Goal: Task Accomplishment & Management: Manage account settings

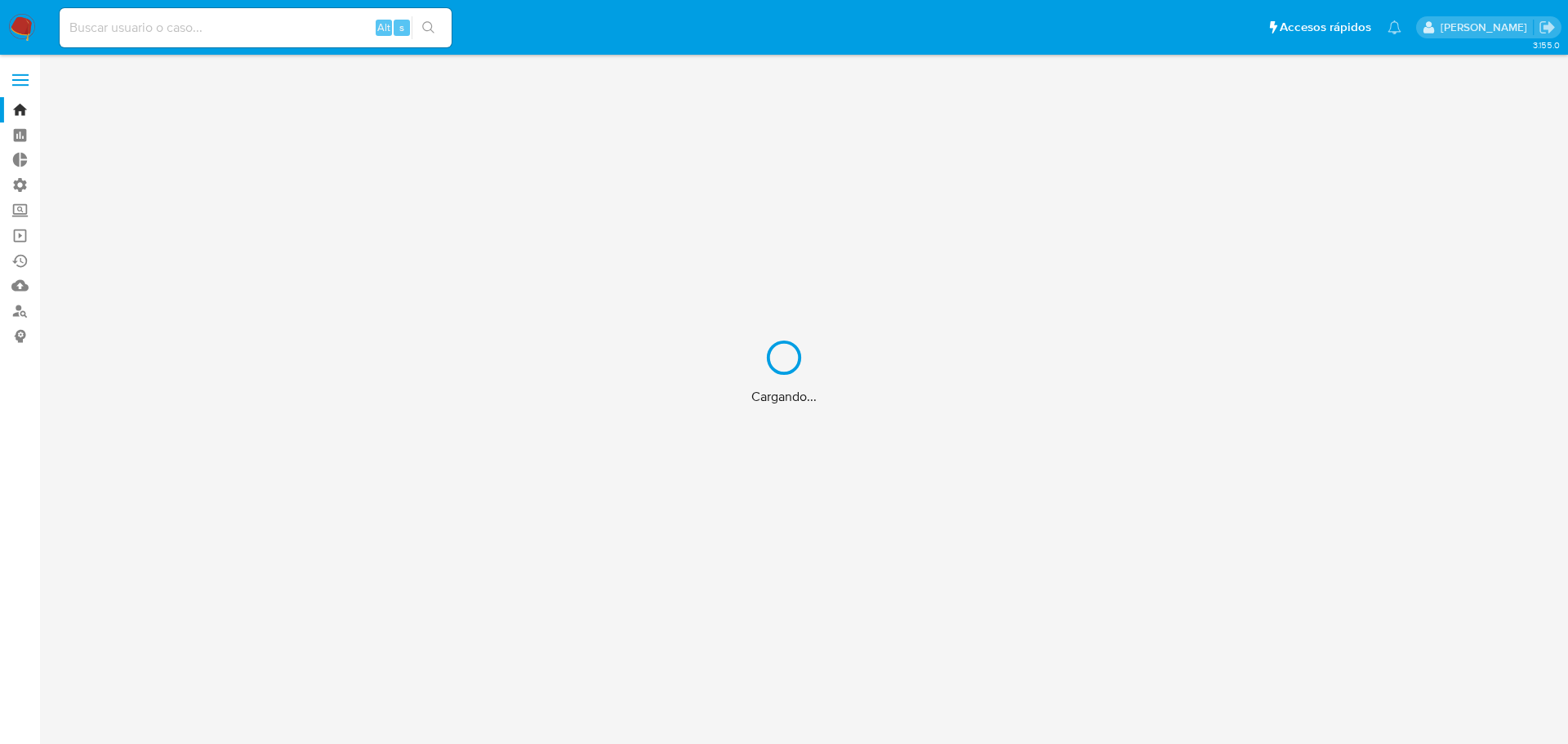
click at [30, 208] on div "Cargando..." at bounding box center [784, 372] width 1568 height 744
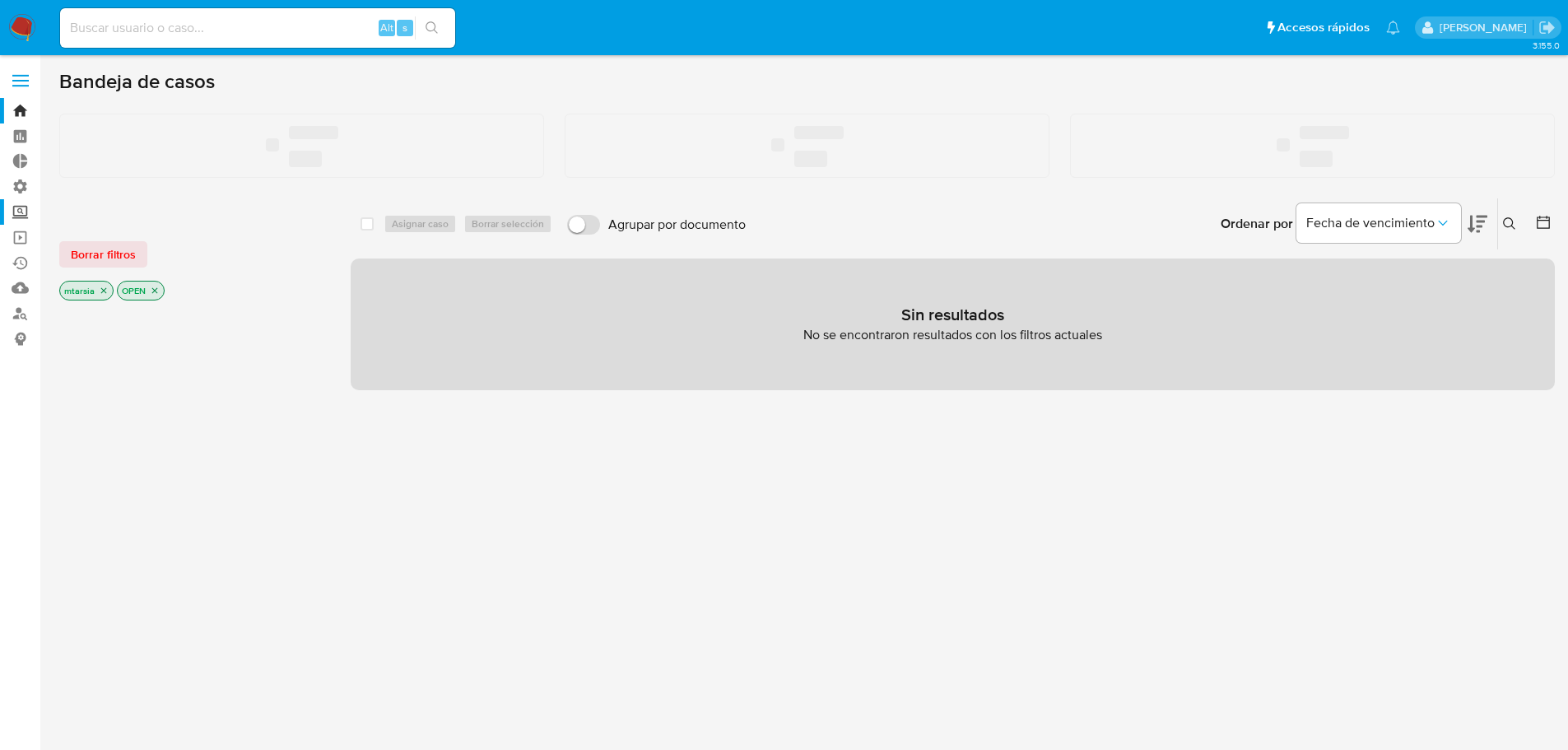
click at [25, 219] on label "Screening" at bounding box center [98, 212] width 196 height 26
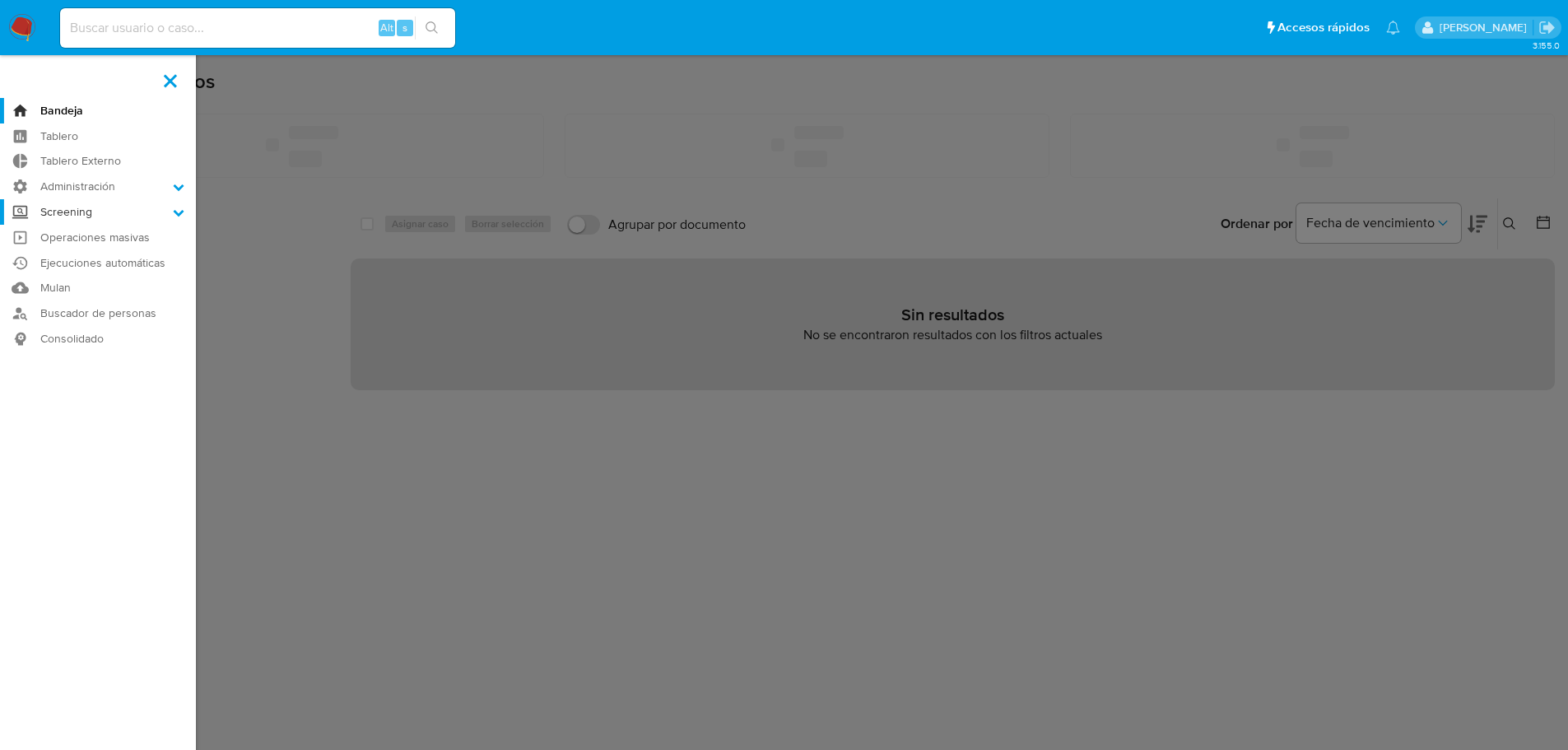
click at [0, 0] on input "Screening" at bounding box center [0, 0] width 0 height 0
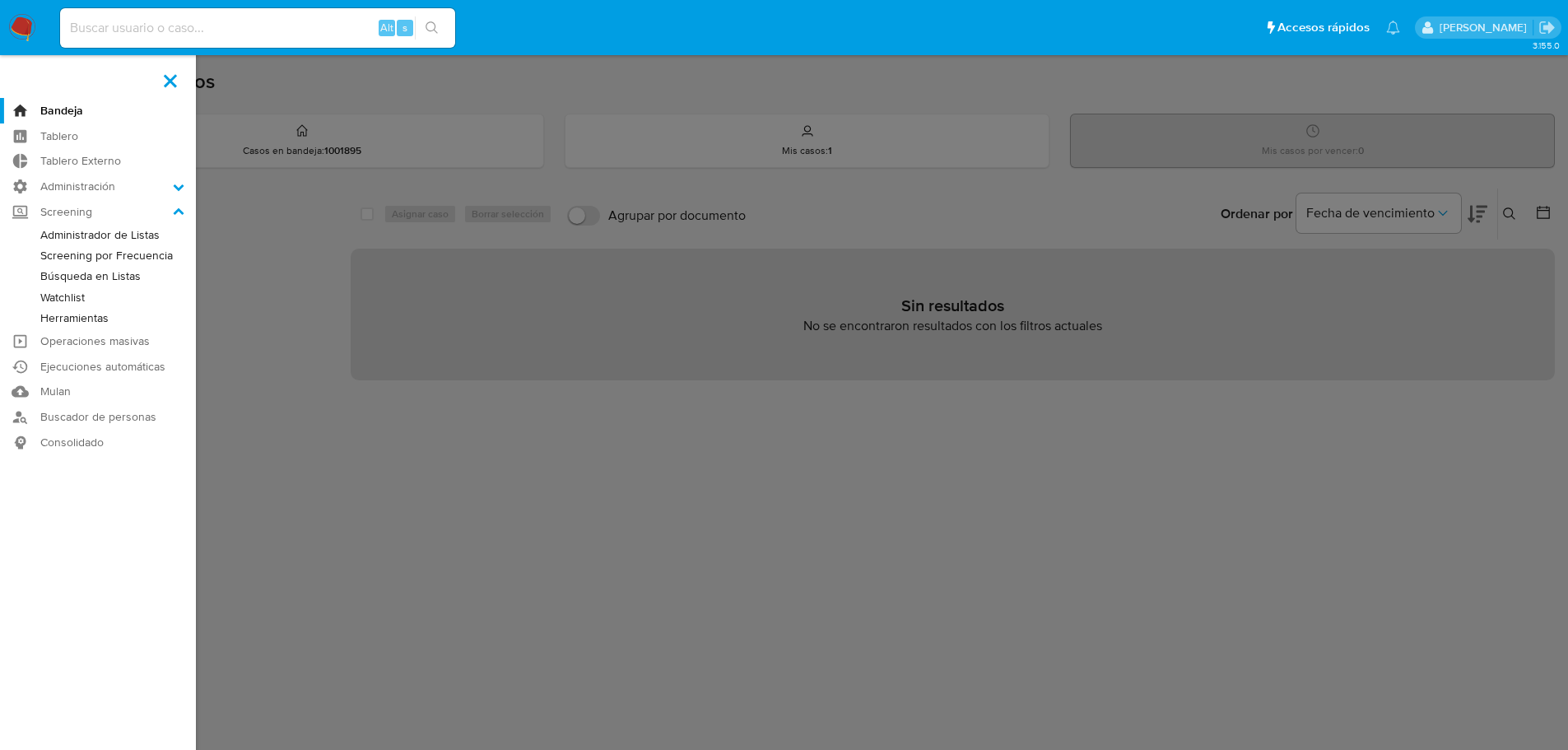
click at [40, 228] on link "Administrador de Listas" at bounding box center [98, 235] width 196 height 20
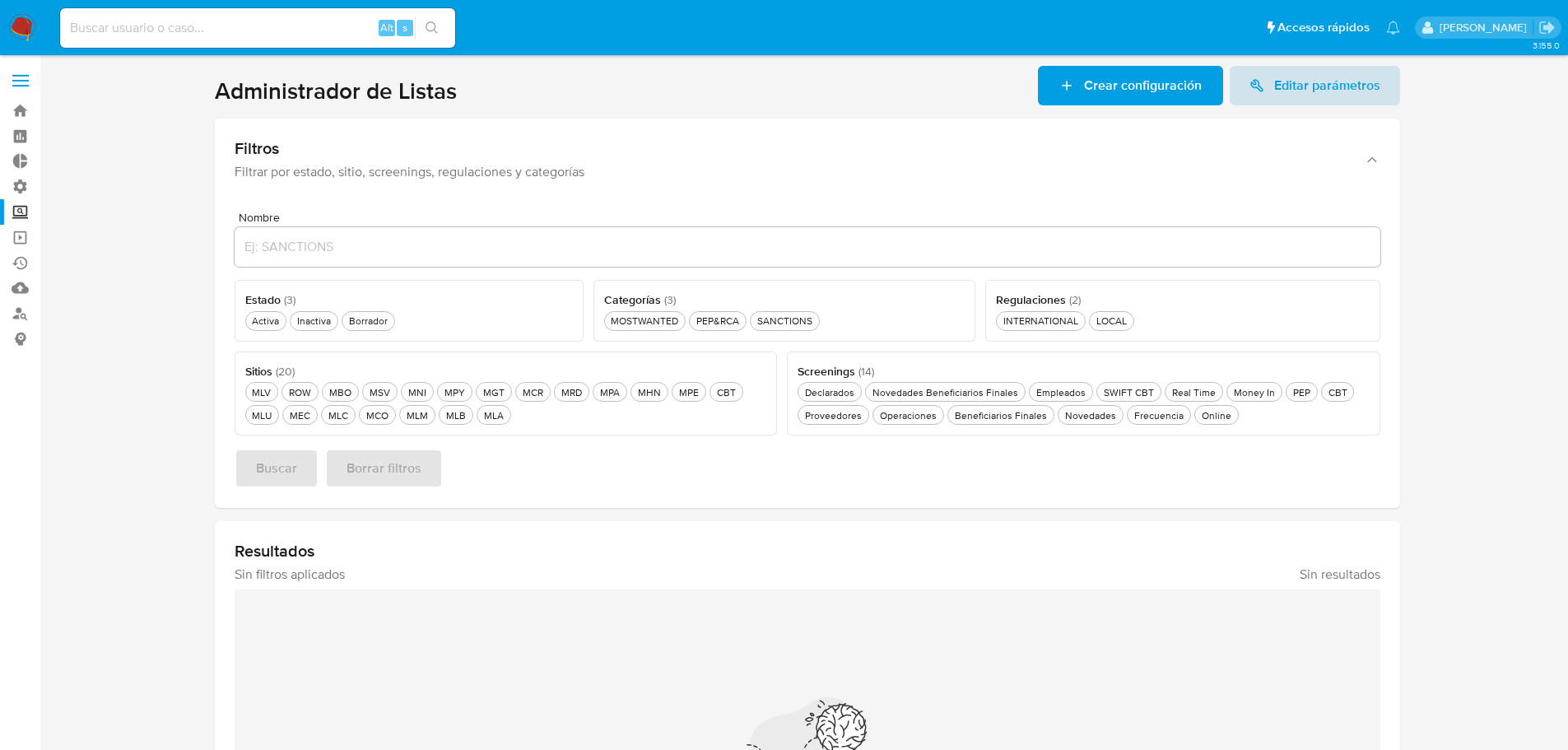
click at [1265, 96] on span "Editar parámetros" at bounding box center [1315, 85] width 131 height 39
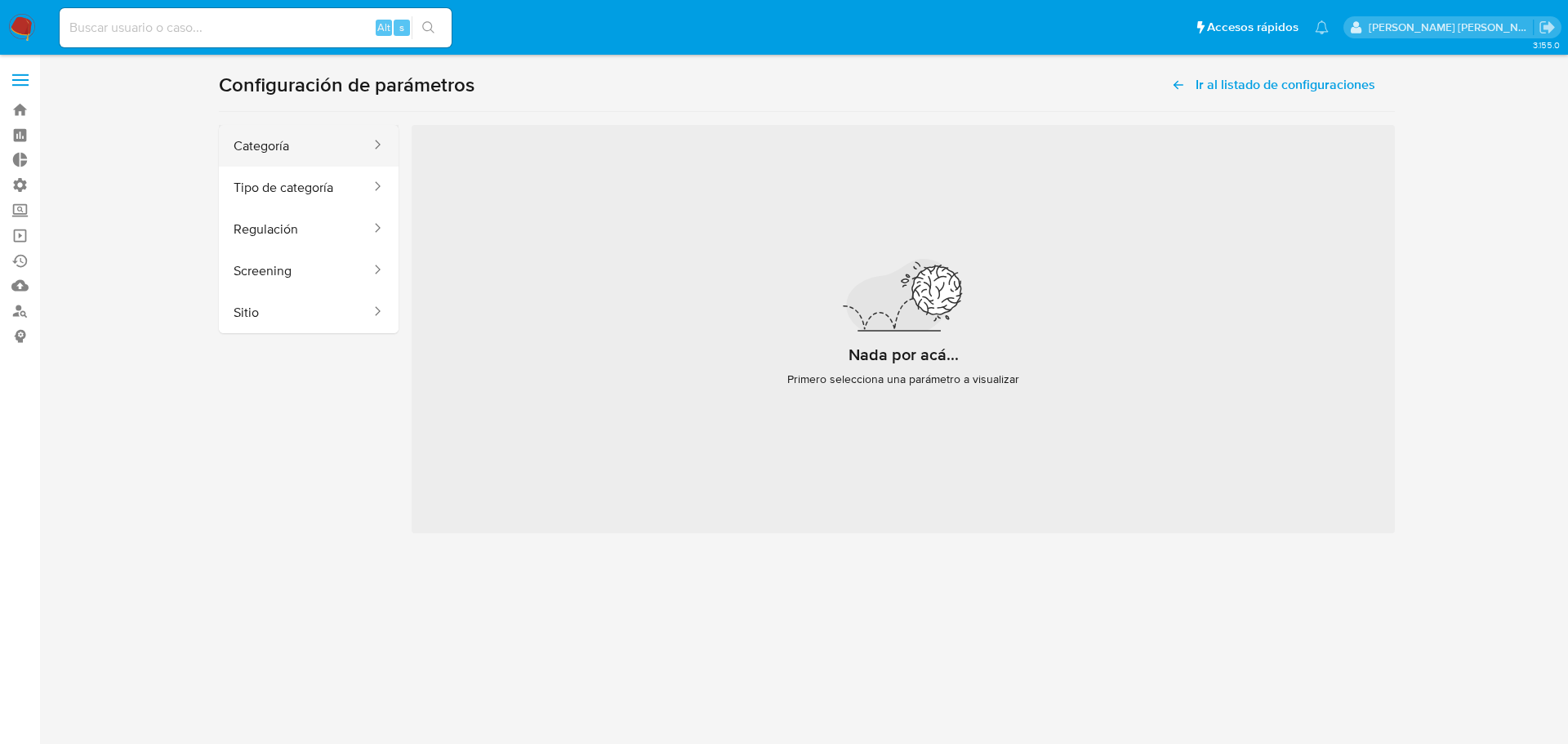
click at [340, 151] on button "Categoría" at bounding box center [295, 146] width 153 height 41
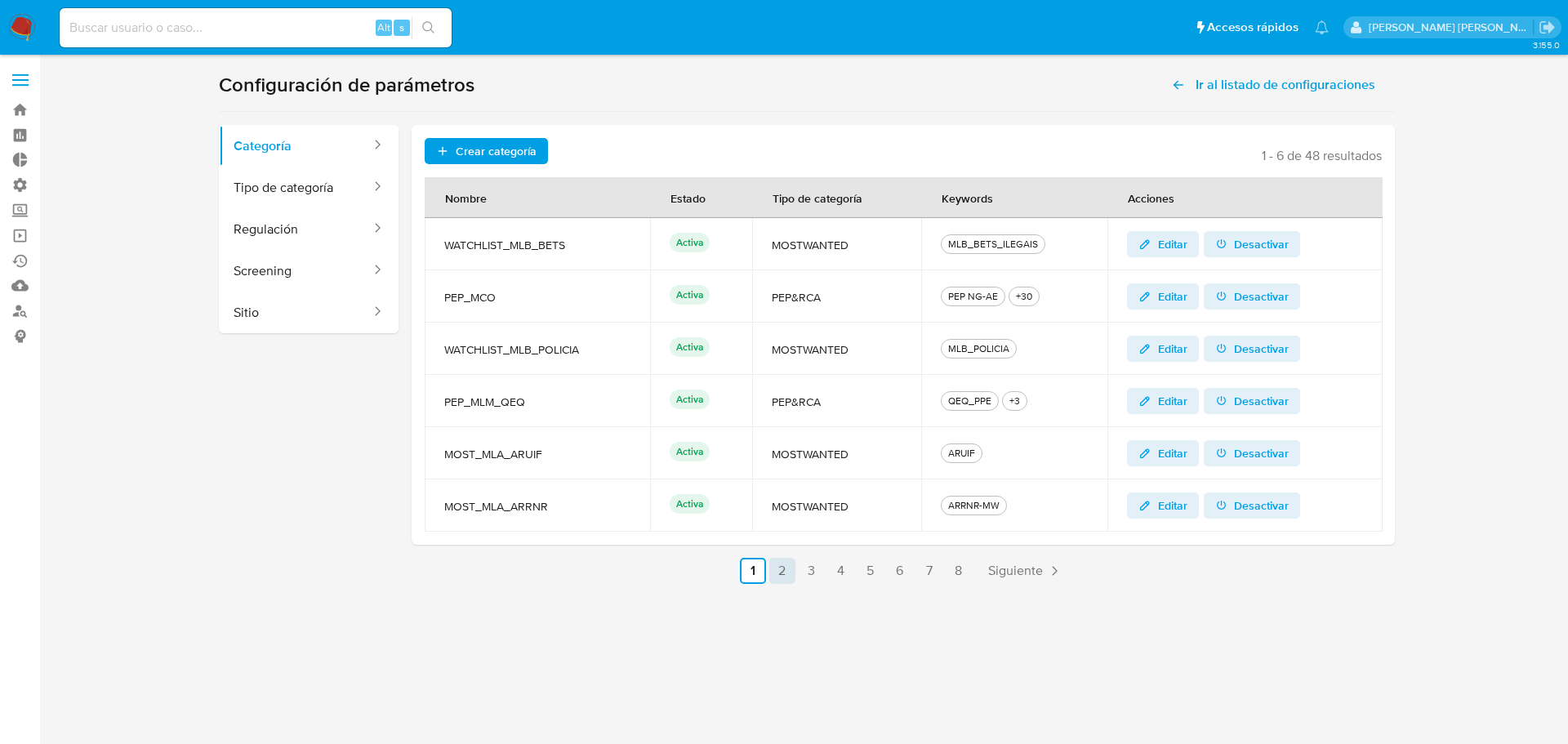
click at [784, 576] on link "2" at bounding box center [782, 570] width 26 height 26
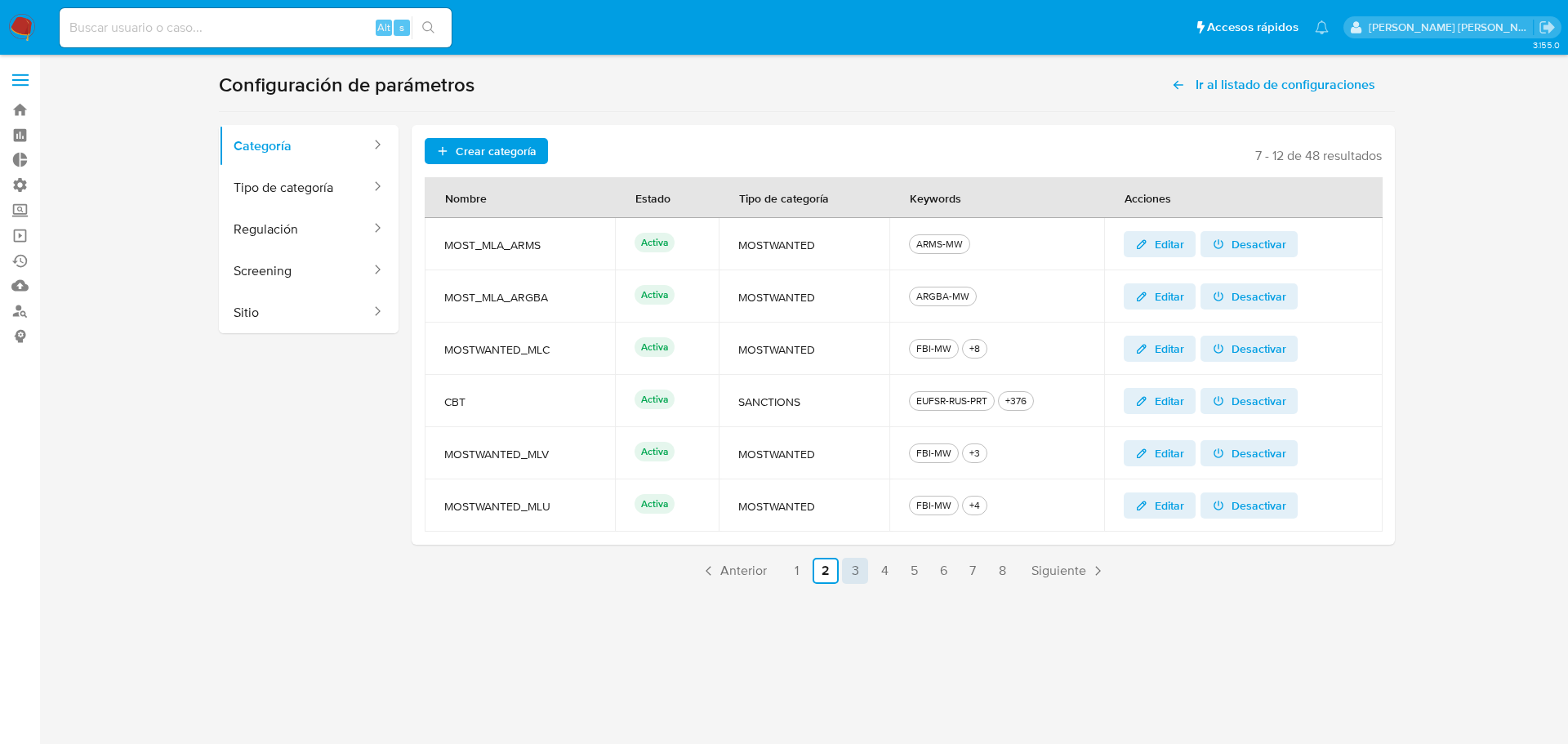
click at [850, 571] on link "3" at bounding box center [855, 570] width 26 height 26
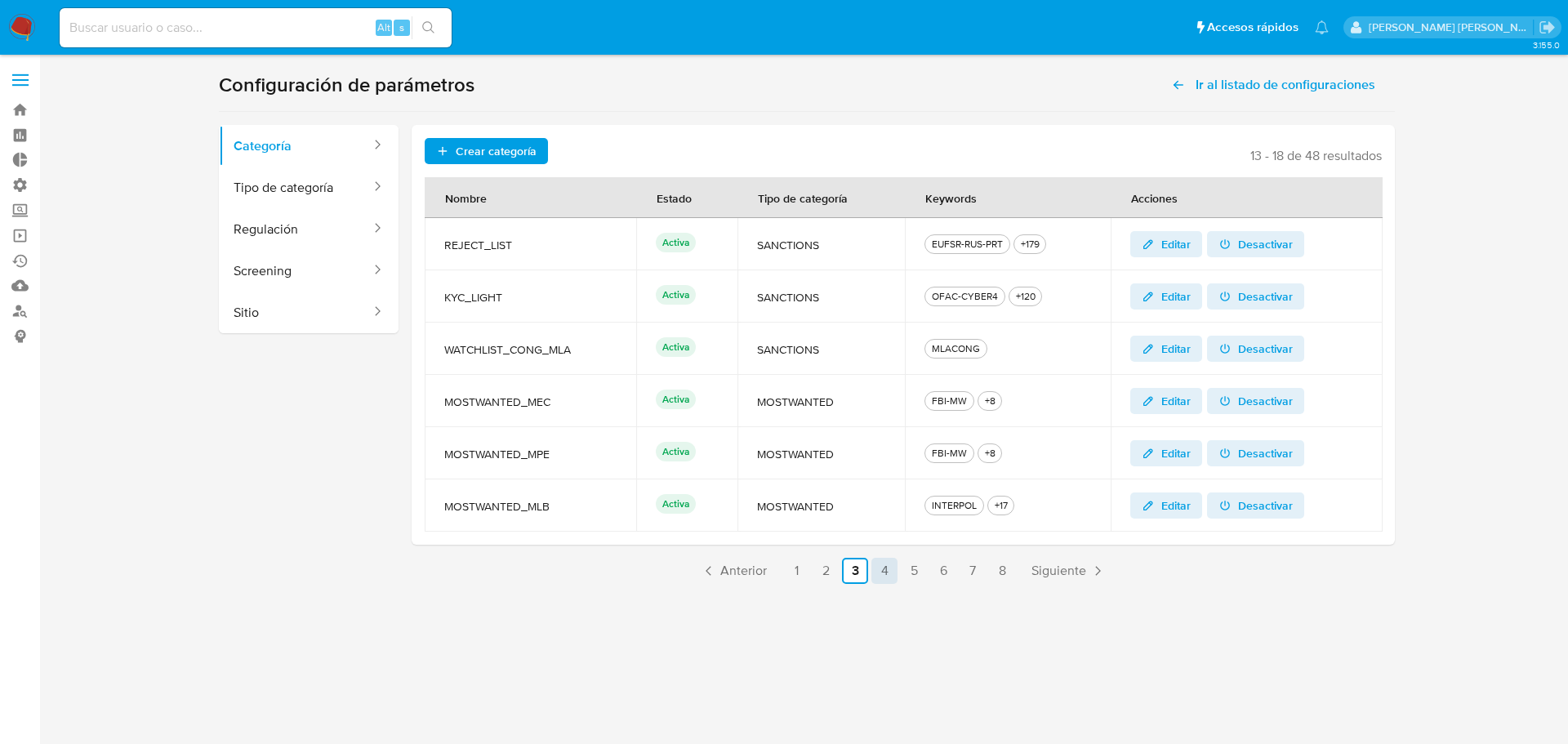
click at [878, 570] on link "4" at bounding box center [884, 570] width 26 height 26
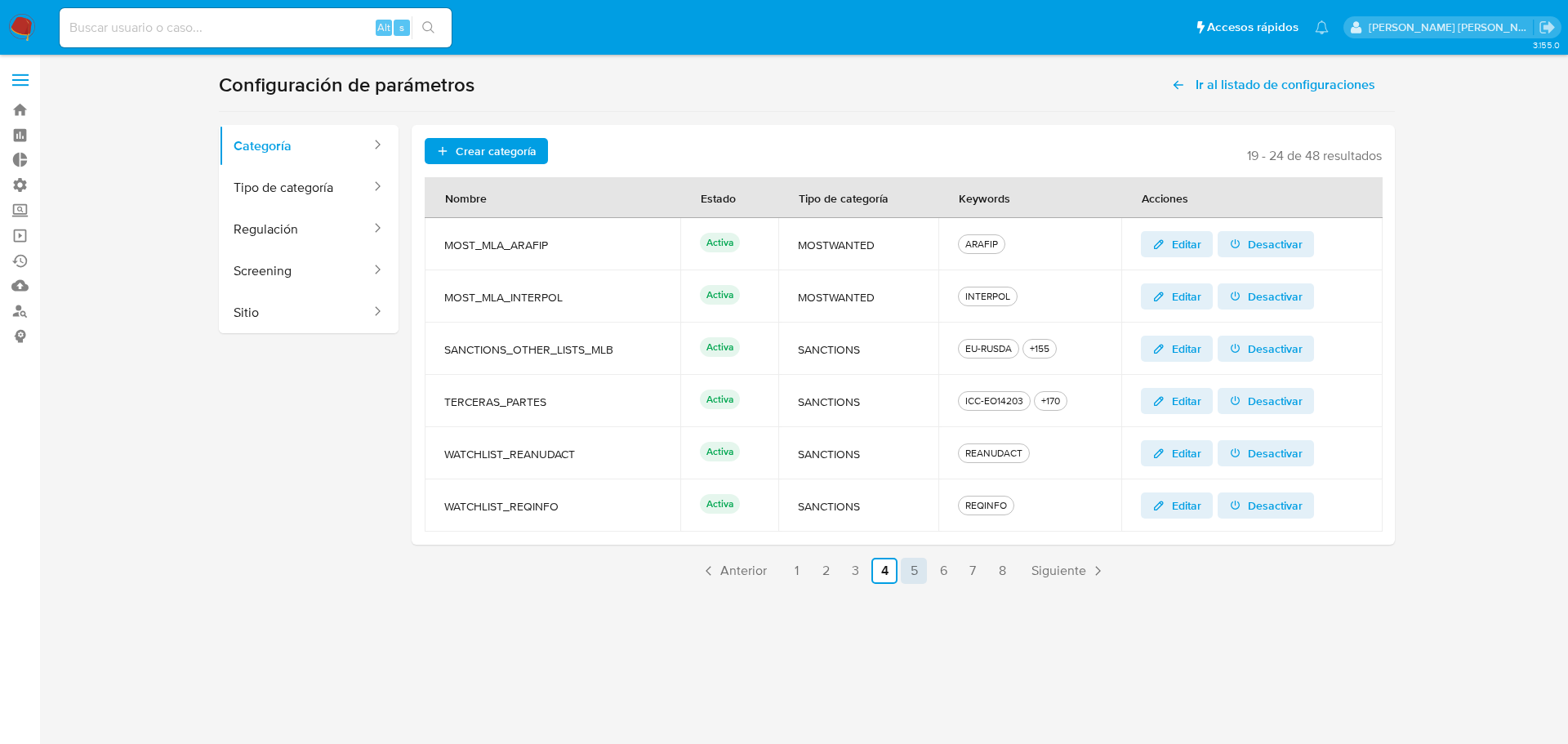
click at [906, 570] on link "5" at bounding box center [913, 570] width 26 height 26
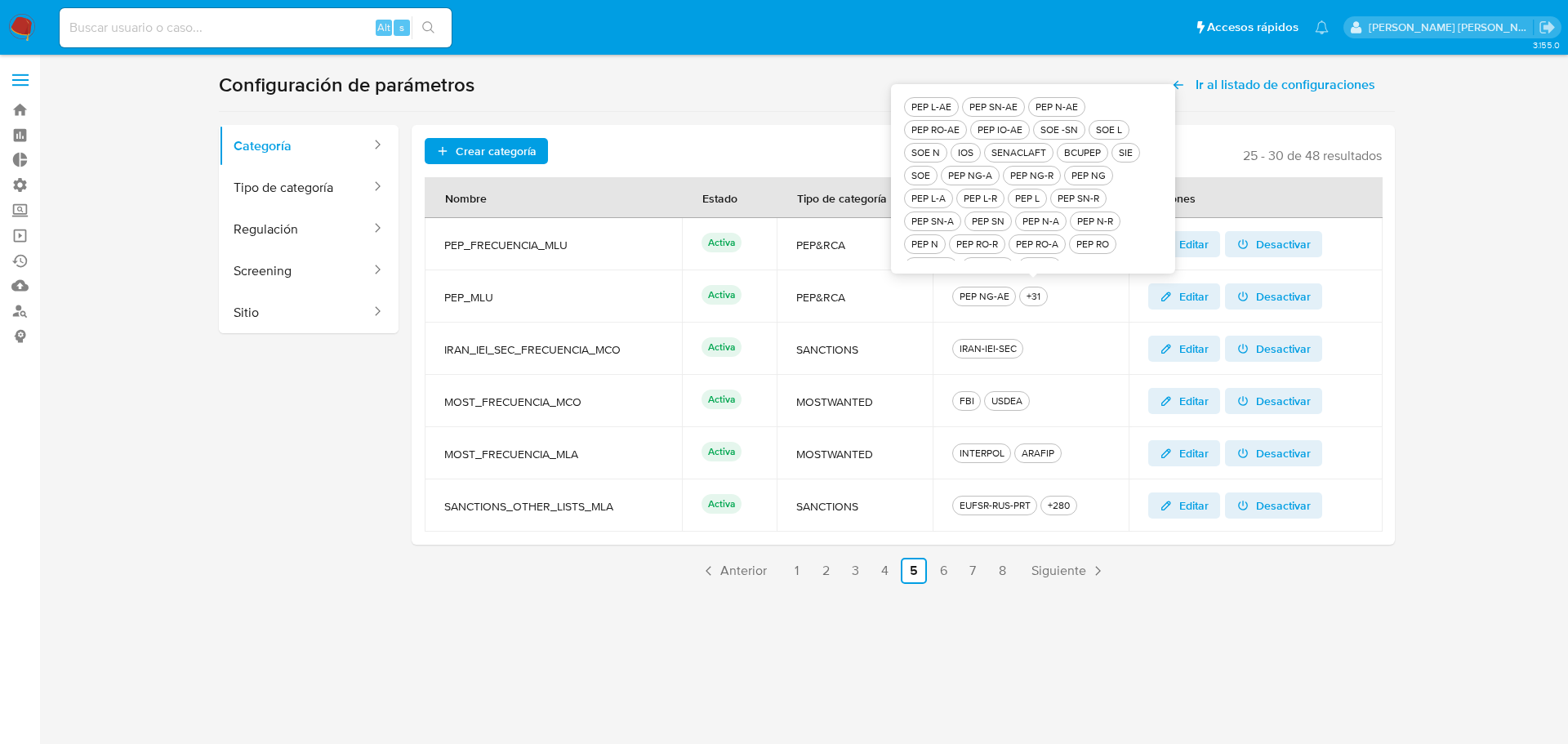
scroll to position [16, 0]
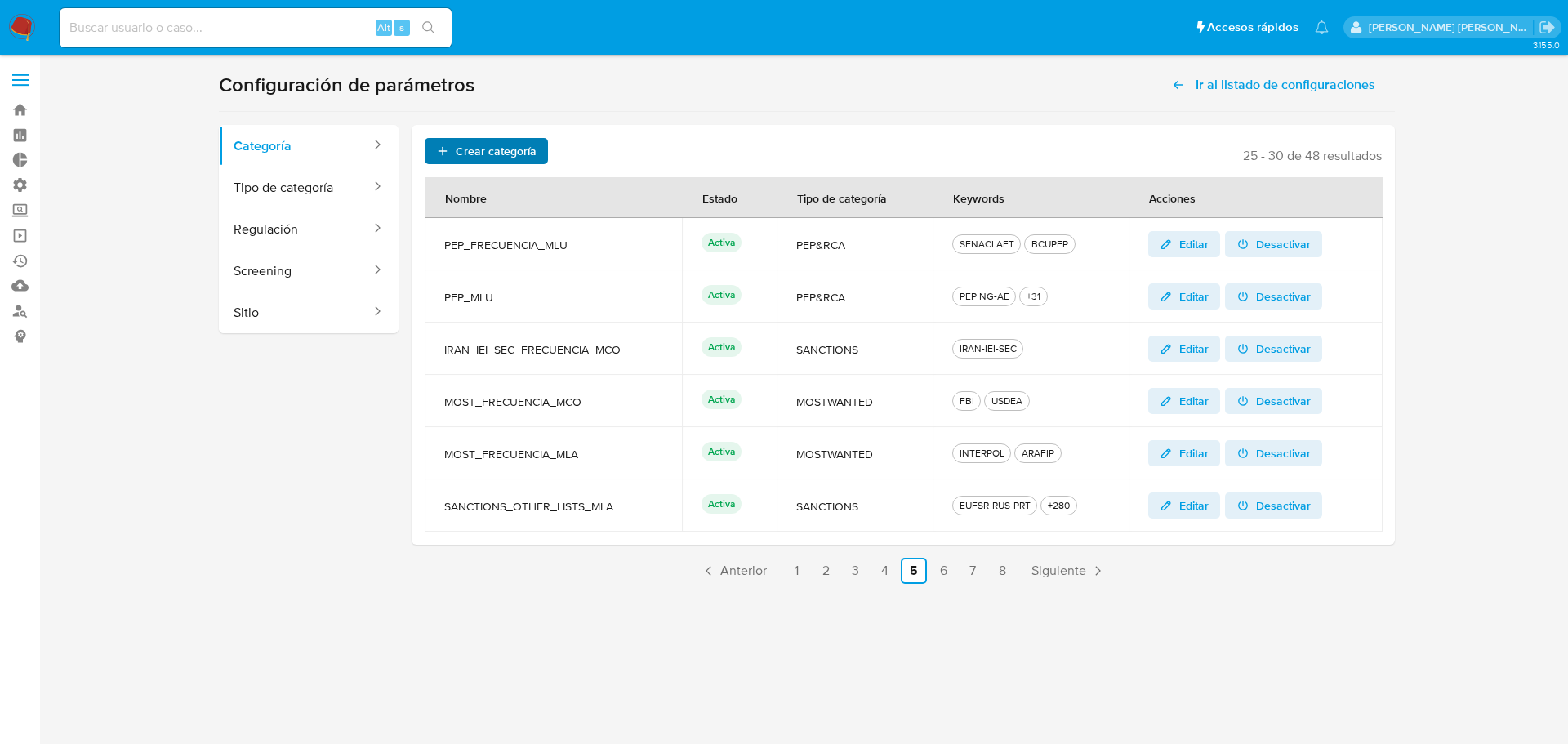
click at [543, 147] on button "Crear categoría" at bounding box center [487, 151] width 124 height 26
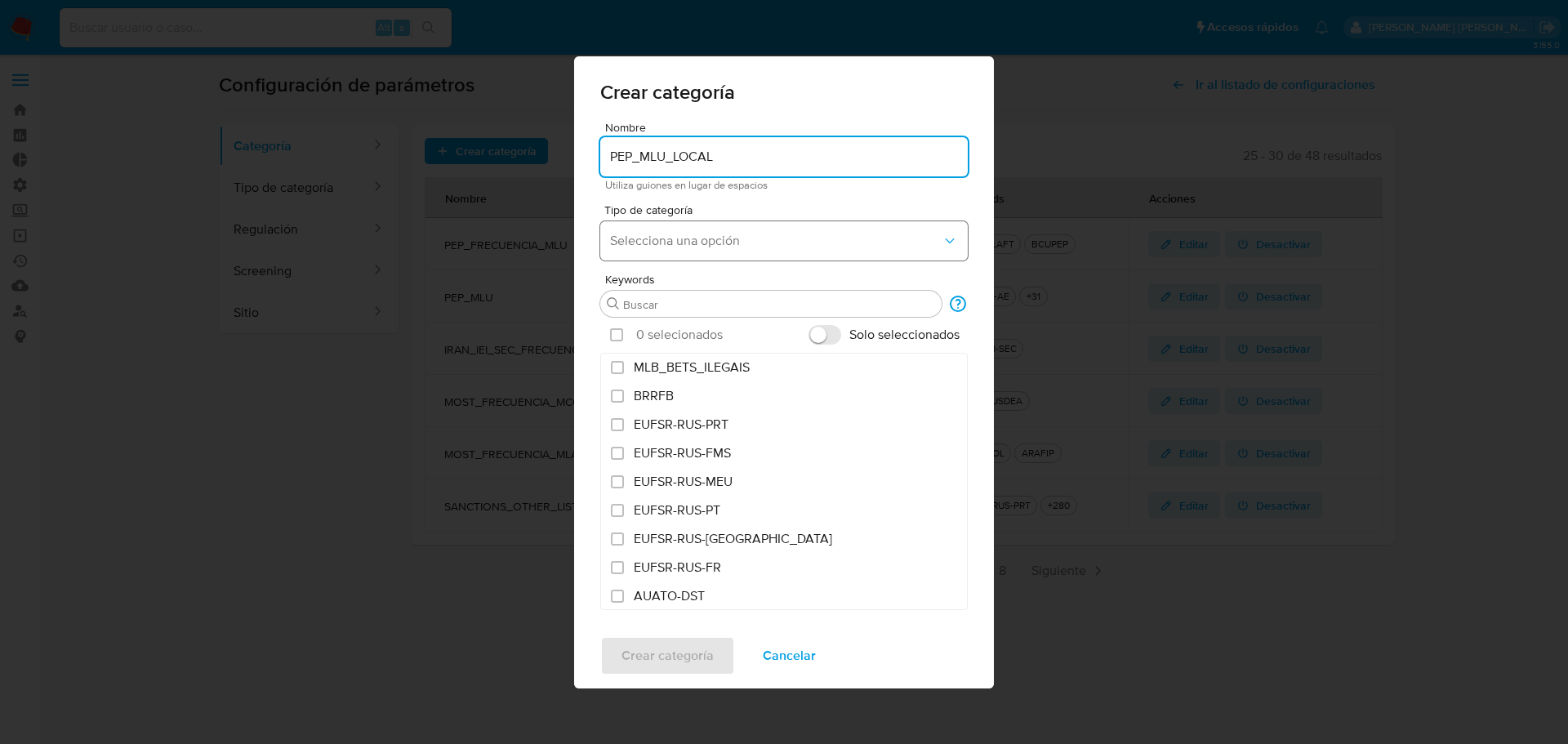
type input "PEP_MLU_LOCAL"
click at [785, 242] on span "Selecciona una opción" at bounding box center [776, 240] width 332 height 16
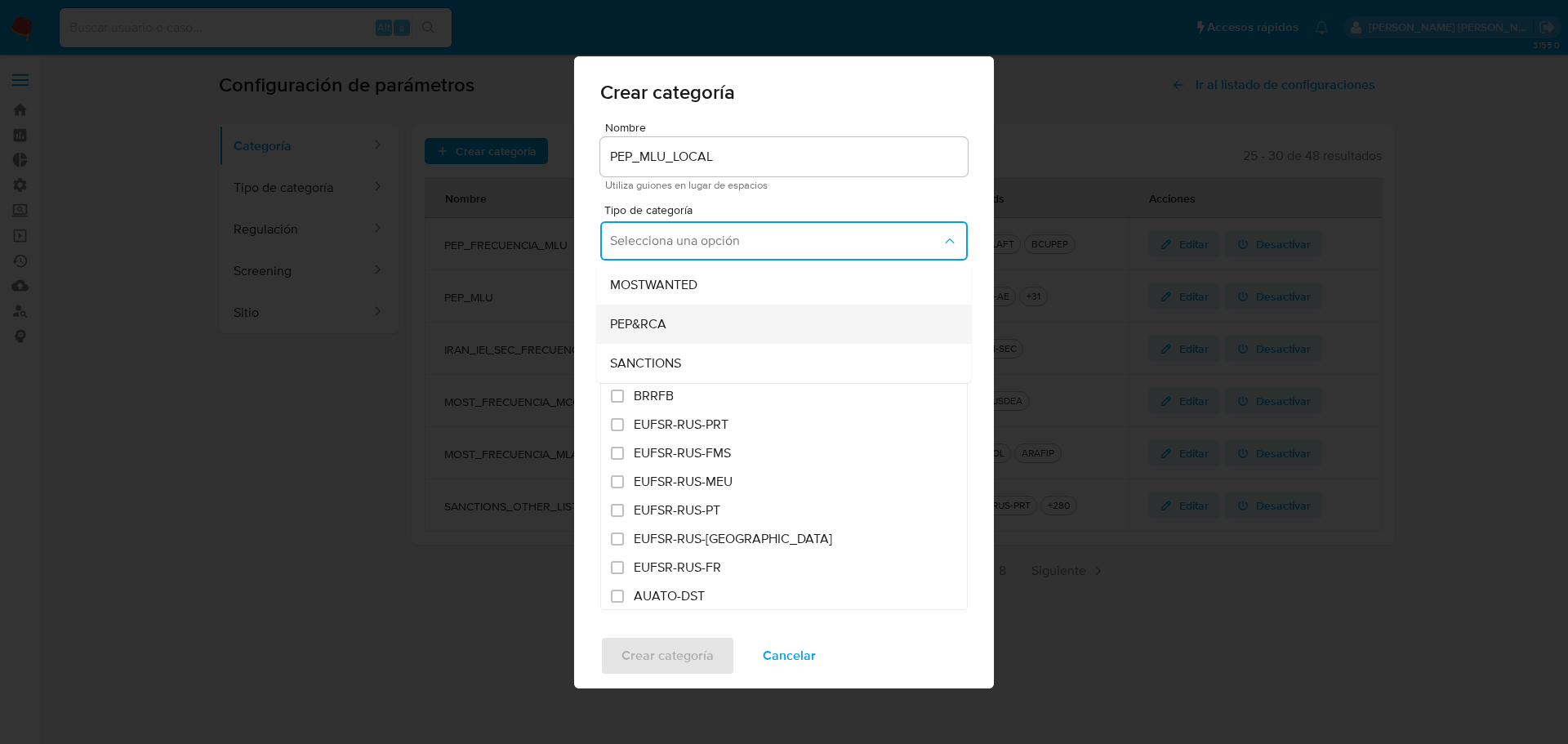
click at [751, 318] on div "PEP&RCA" at bounding box center [778, 324] width 338 height 39
click at [745, 302] on input "Buscar" at bounding box center [778, 304] width 312 height 14
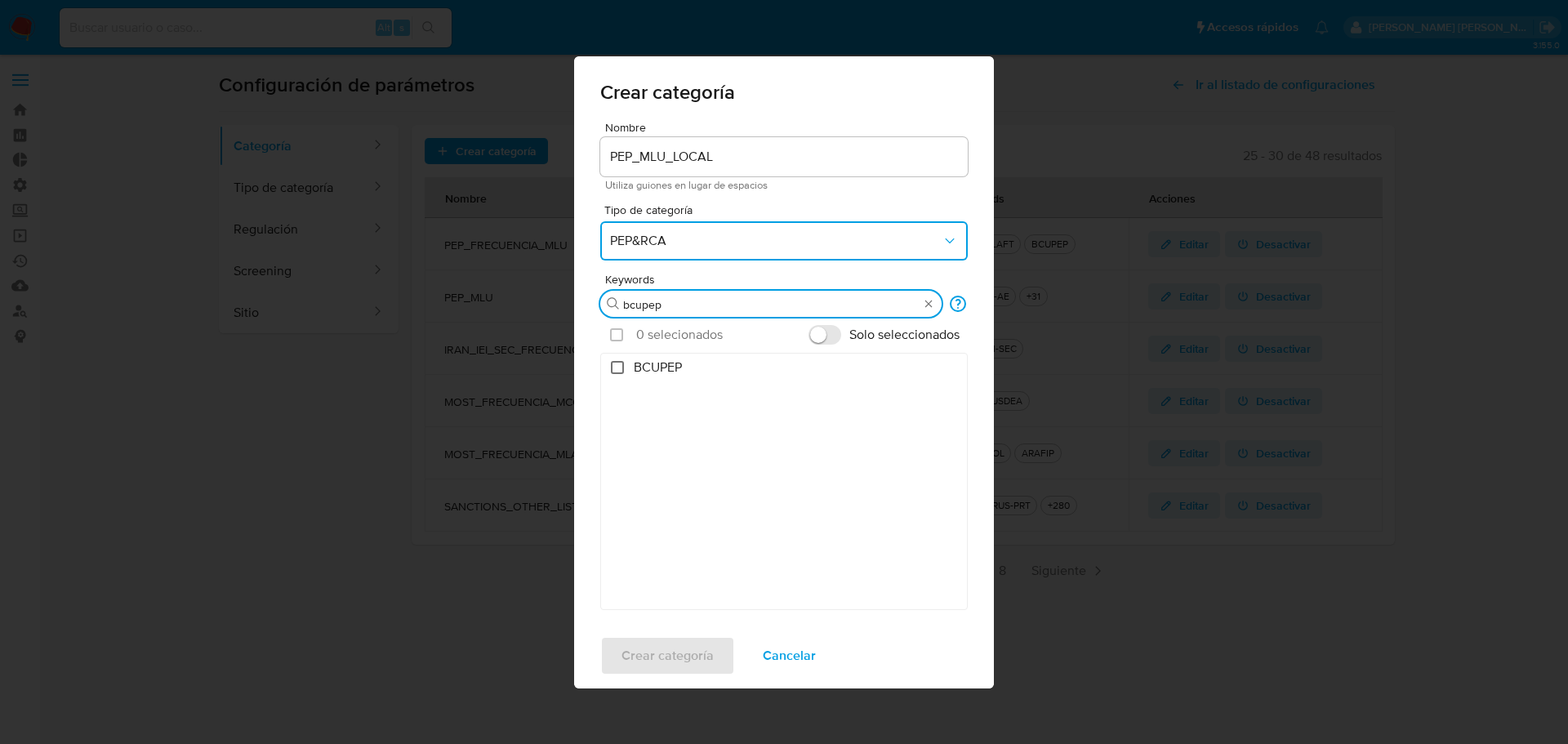
type input "bcupep"
click at [617, 370] on input "BCUPEP" at bounding box center [617, 367] width 13 height 13
checkbox input "true"
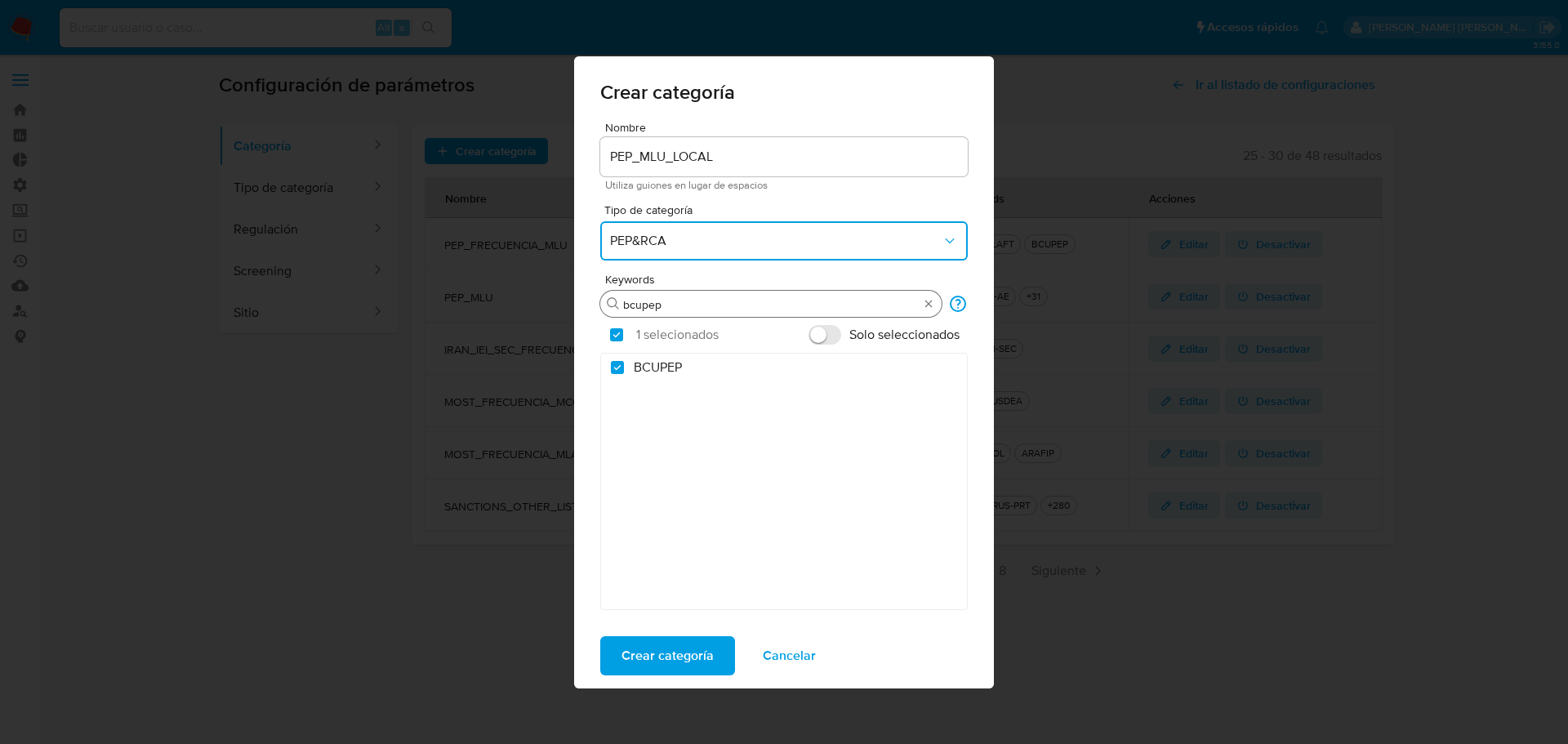
click at [632, 303] on input "bcupep" at bounding box center [770, 304] width 295 height 14
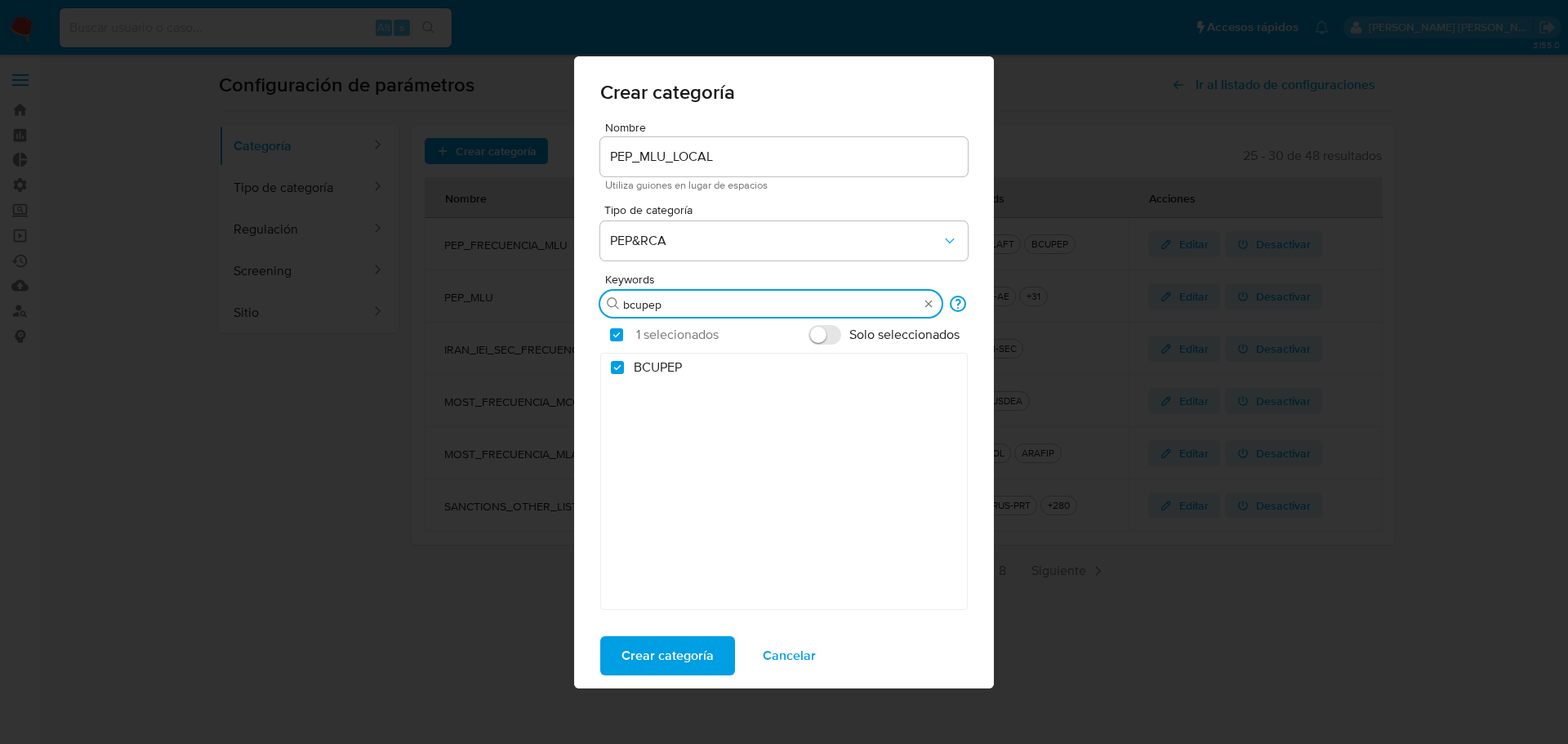
click at [702, 307] on input "bcupep" at bounding box center [770, 304] width 295 height 14
click at [657, 307] on input "bcupep" at bounding box center [770, 304] width 295 height 14
checkbox input "false"
type input "senaclaft"
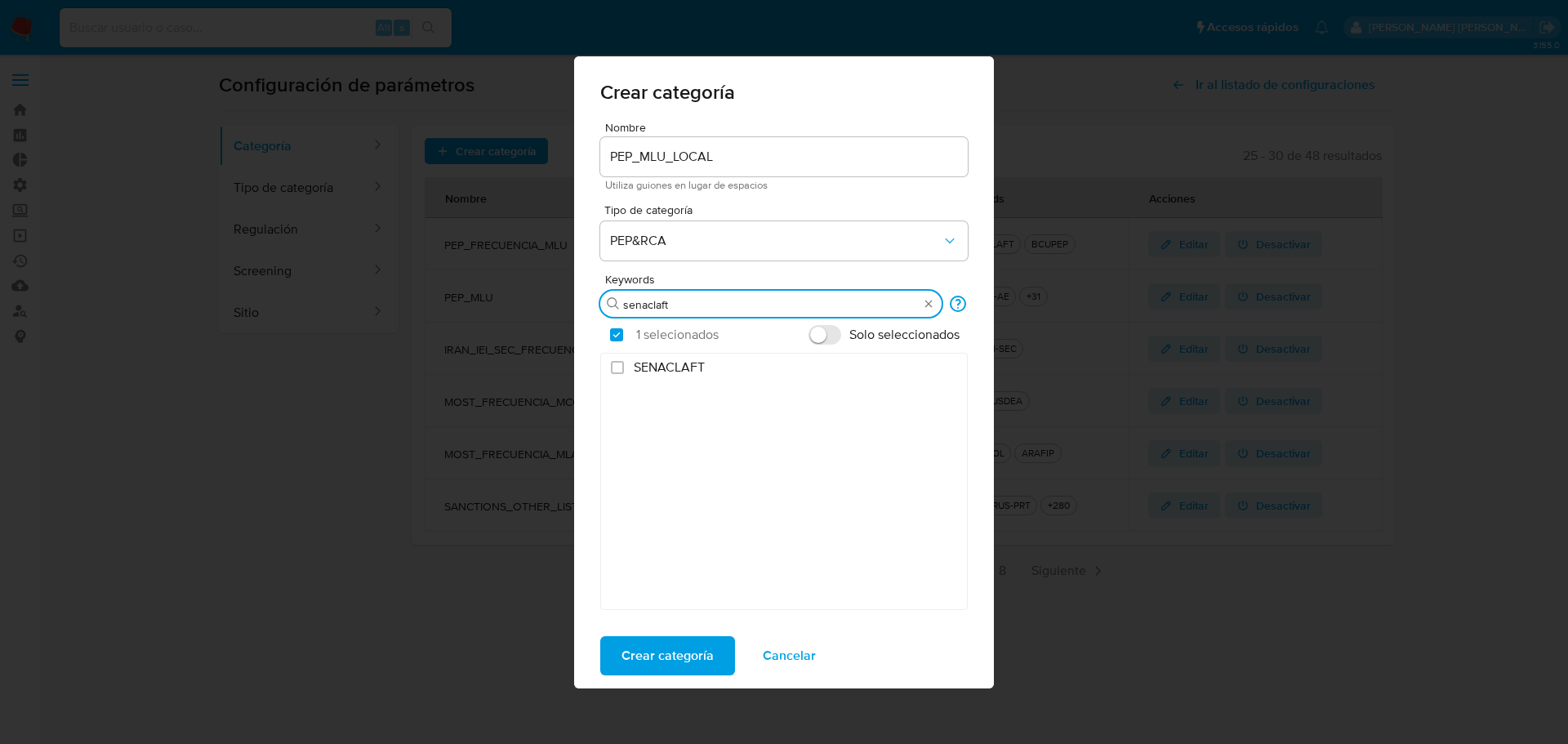
click at [631, 366] on label "SENACLAFT" at bounding box center [784, 368] width 366 height 29
click at [624, 366] on input "SENACLAFT" at bounding box center [617, 367] width 13 height 13
checkbox input "true"
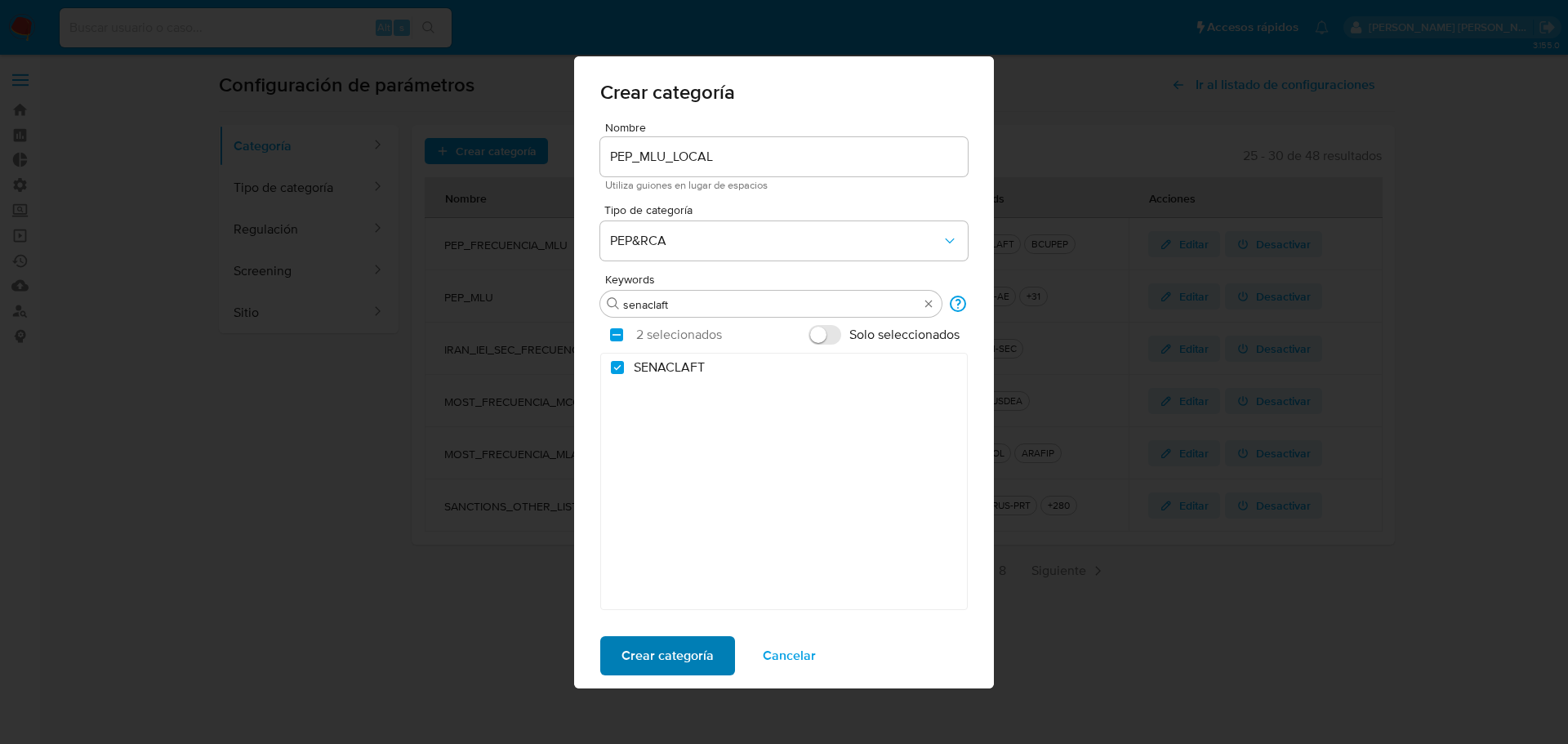
click at [724, 656] on button "Crear categoría" at bounding box center [667, 656] width 135 height 39
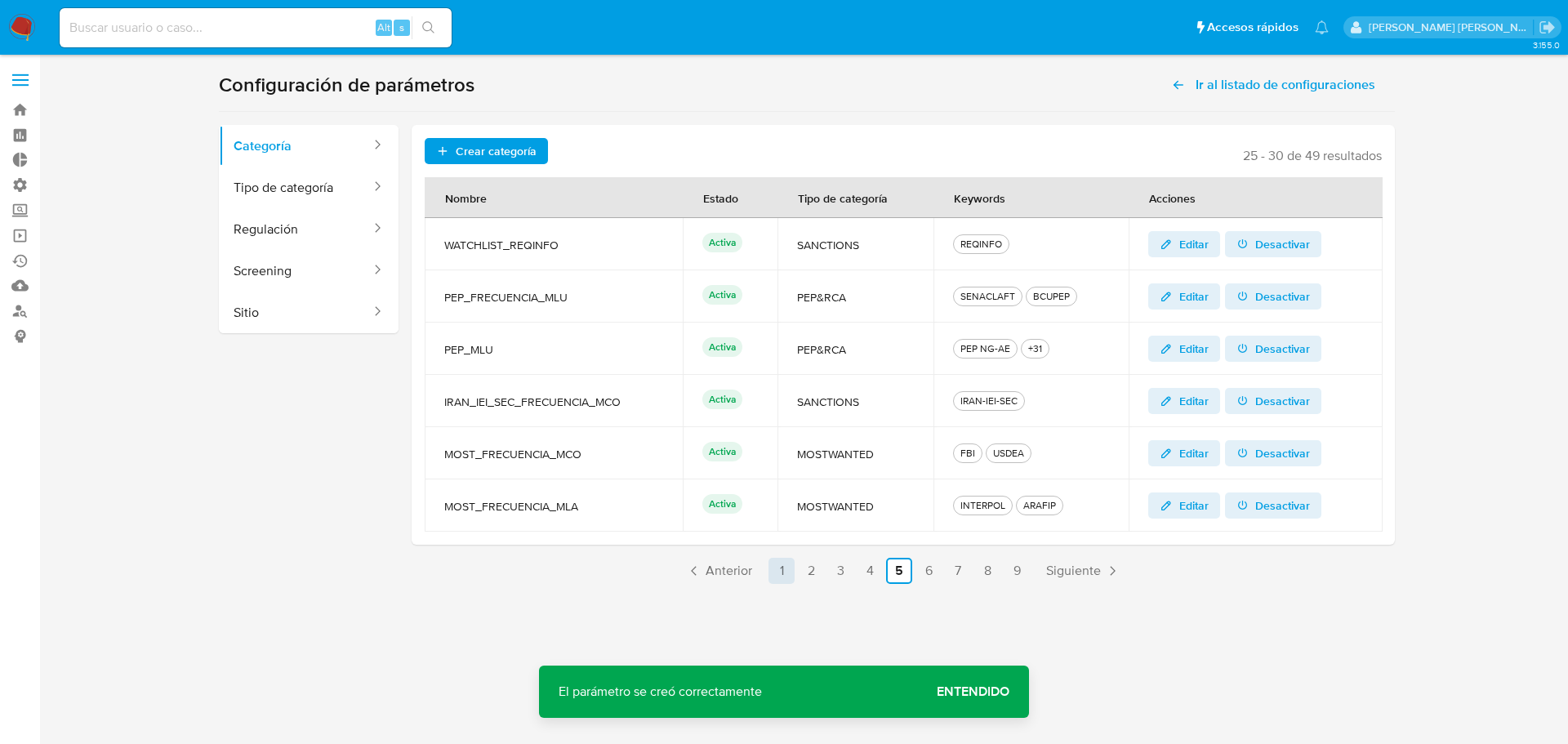
click at [779, 580] on link "1" at bounding box center [781, 570] width 26 height 26
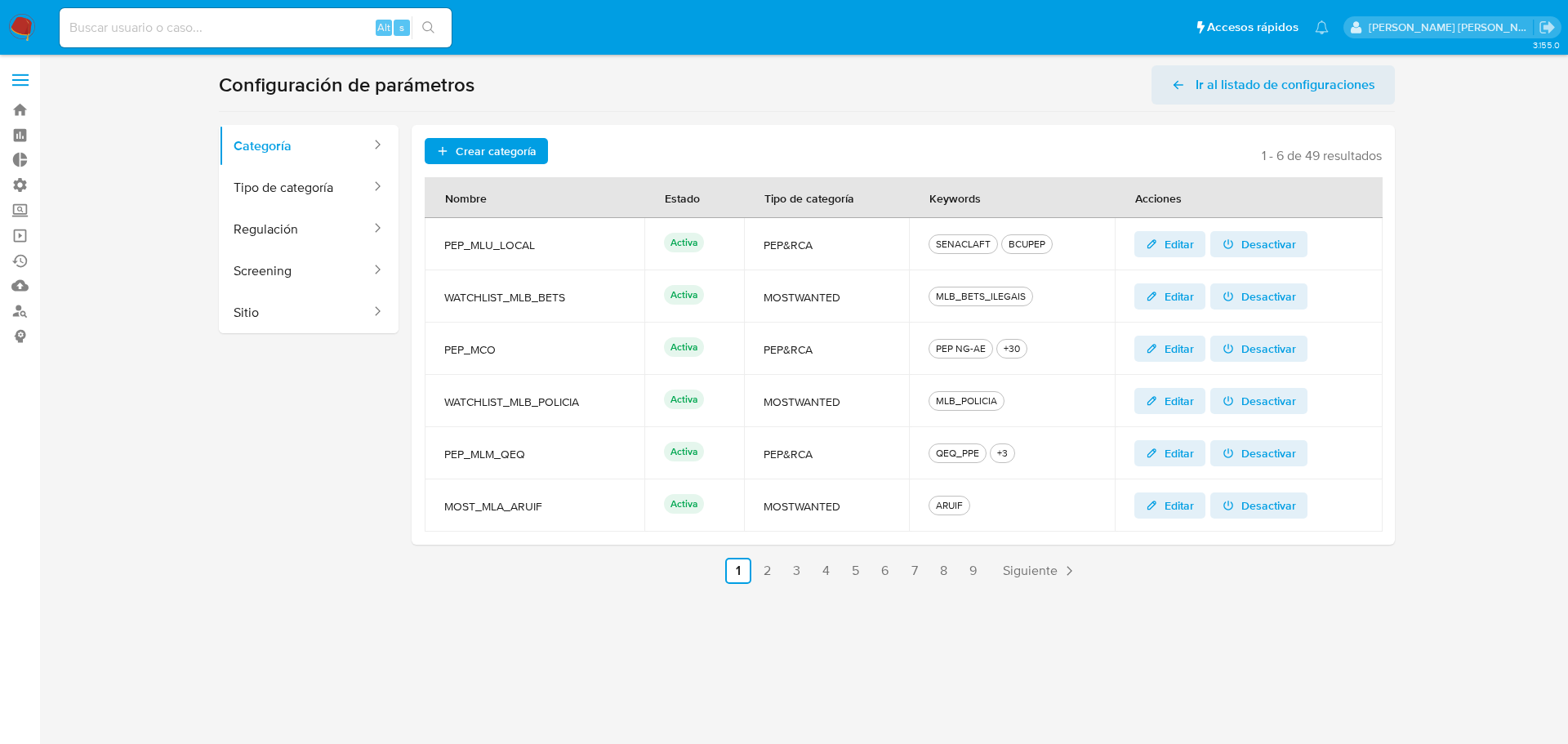
click at [1173, 74] on span "Ir al listado de configuraciones" at bounding box center [1273, 85] width 204 height 39
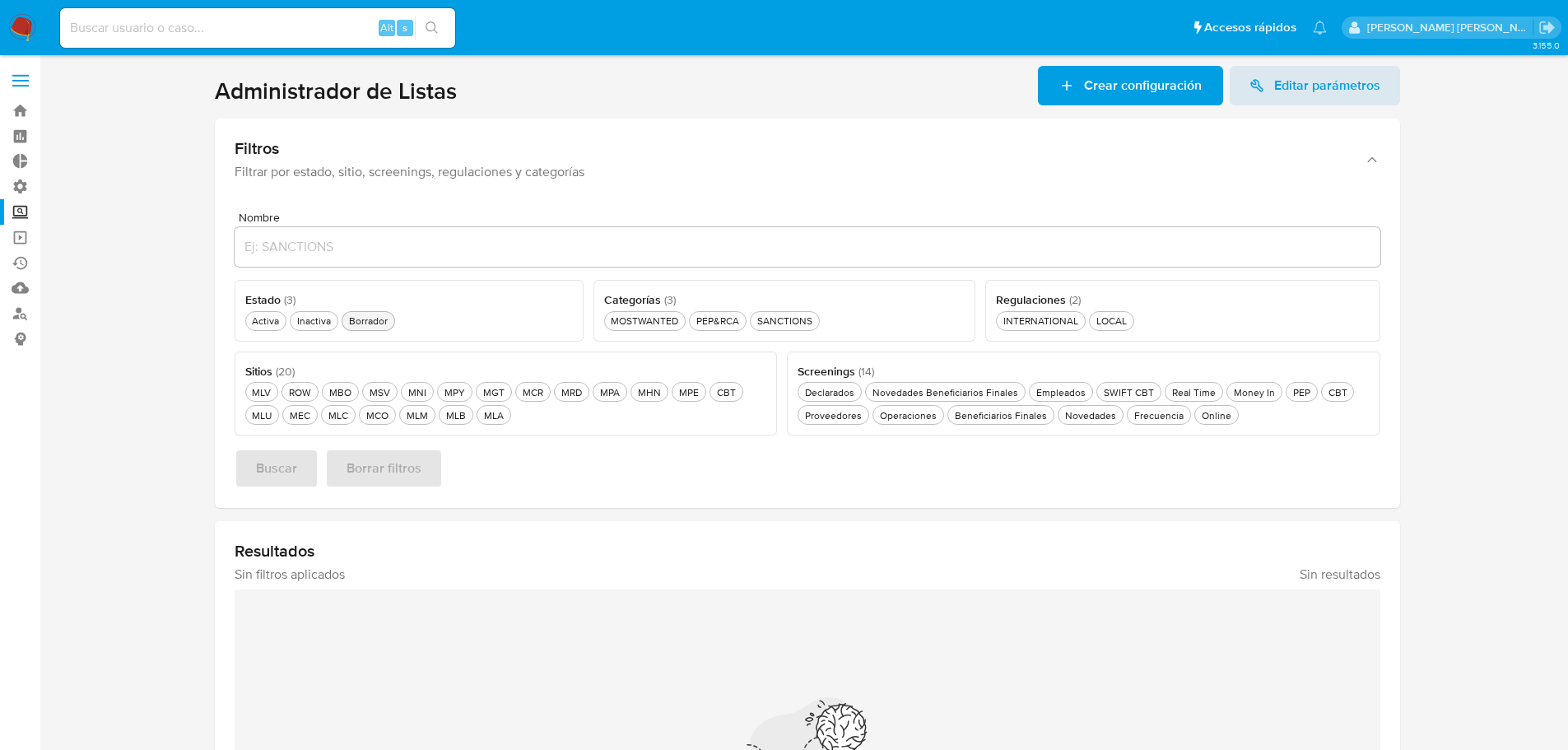
click at [387, 321] on div "Borrador Borrador" at bounding box center [368, 321] width 45 height 14
click at [262, 422] on div "MLU MLU" at bounding box center [261, 416] width 26 height 14
click at [738, 328] on button "PEP&RCA PEP&RCA" at bounding box center [724, 321] width 58 height 20
click at [1206, 422] on div "Online Online" at bounding box center [1222, 416] width 36 height 14
click at [258, 470] on span "Buscar" at bounding box center [276, 468] width 41 height 36
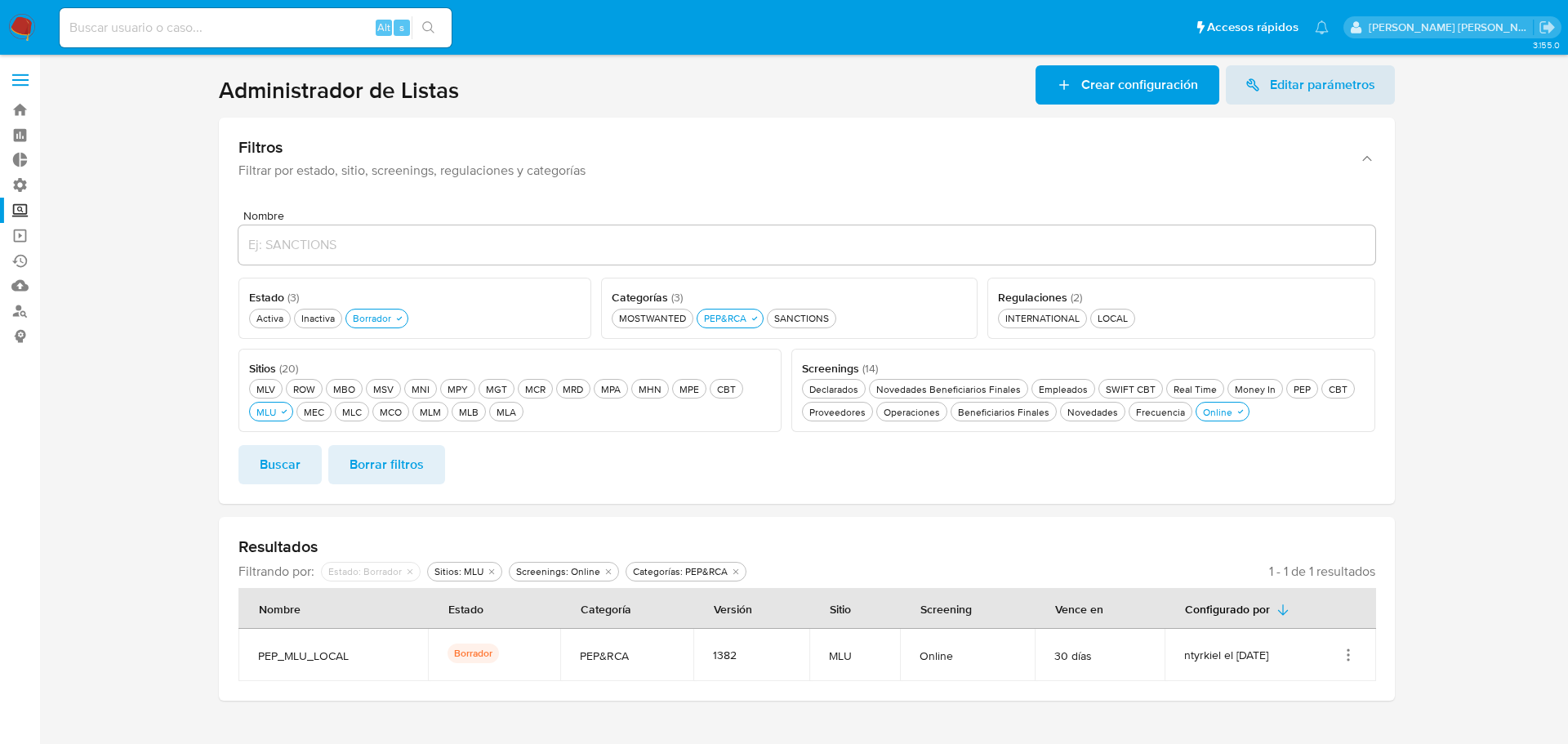
click at [1346, 650] on icon "Acciones" at bounding box center [1347, 654] width 16 height 16
click at [1323, 586] on button "Activar" at bounding box center [1283, 572] width 147 height 43
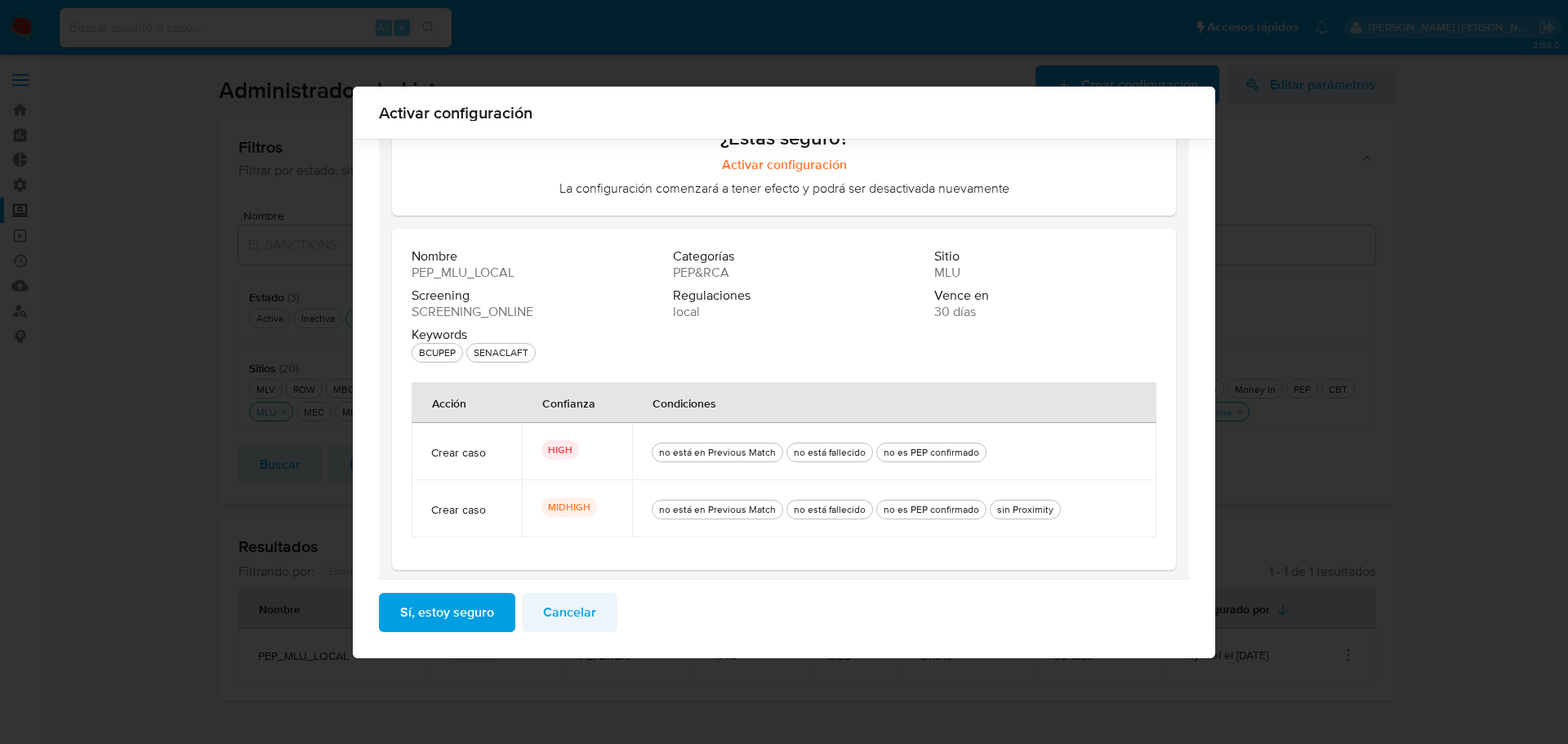
scroll to position [97, 0]
click at [485, 609] on span "Sí, estoy seguro" at bounding box center [447, 612] width 94 height 36
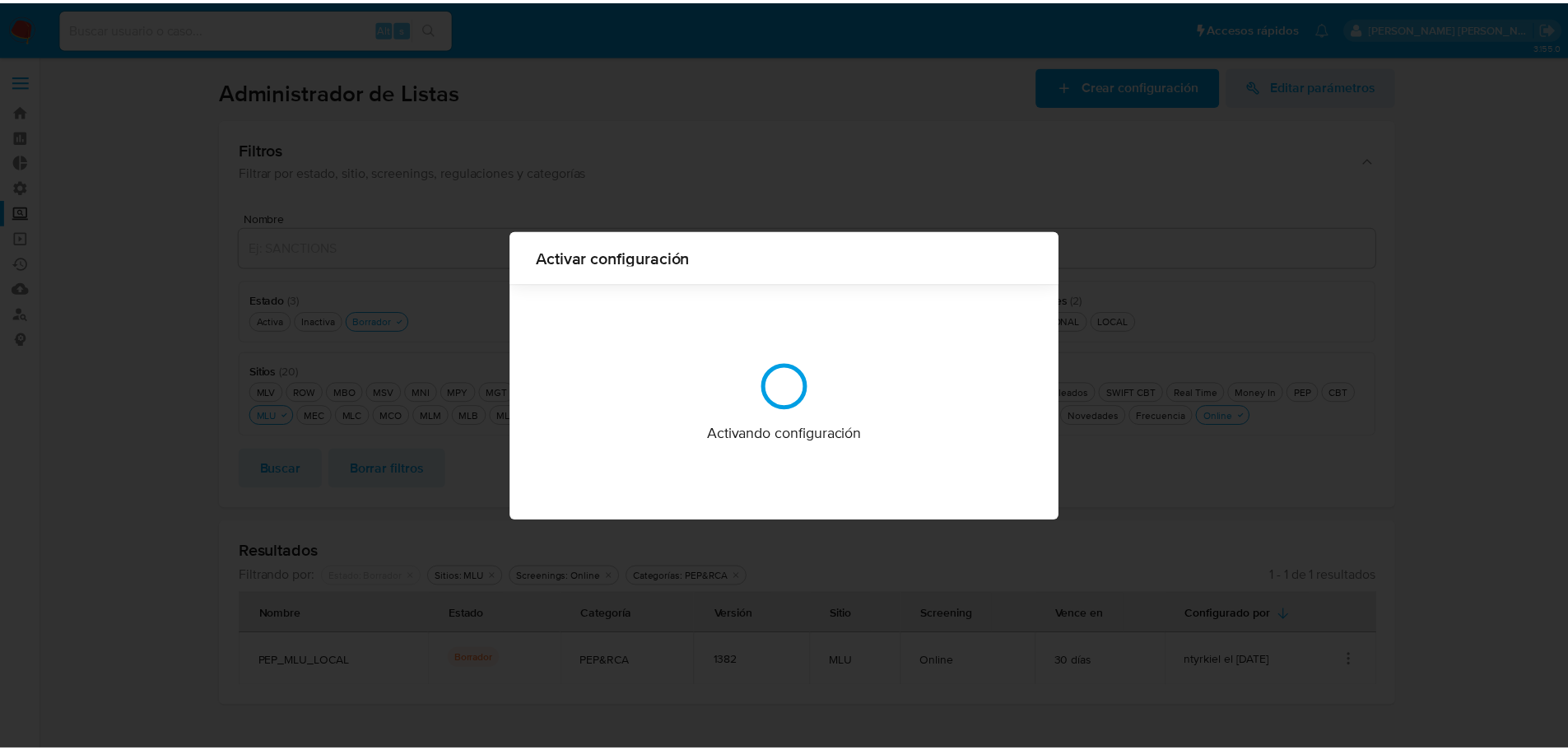
scroll to position [0, 0]
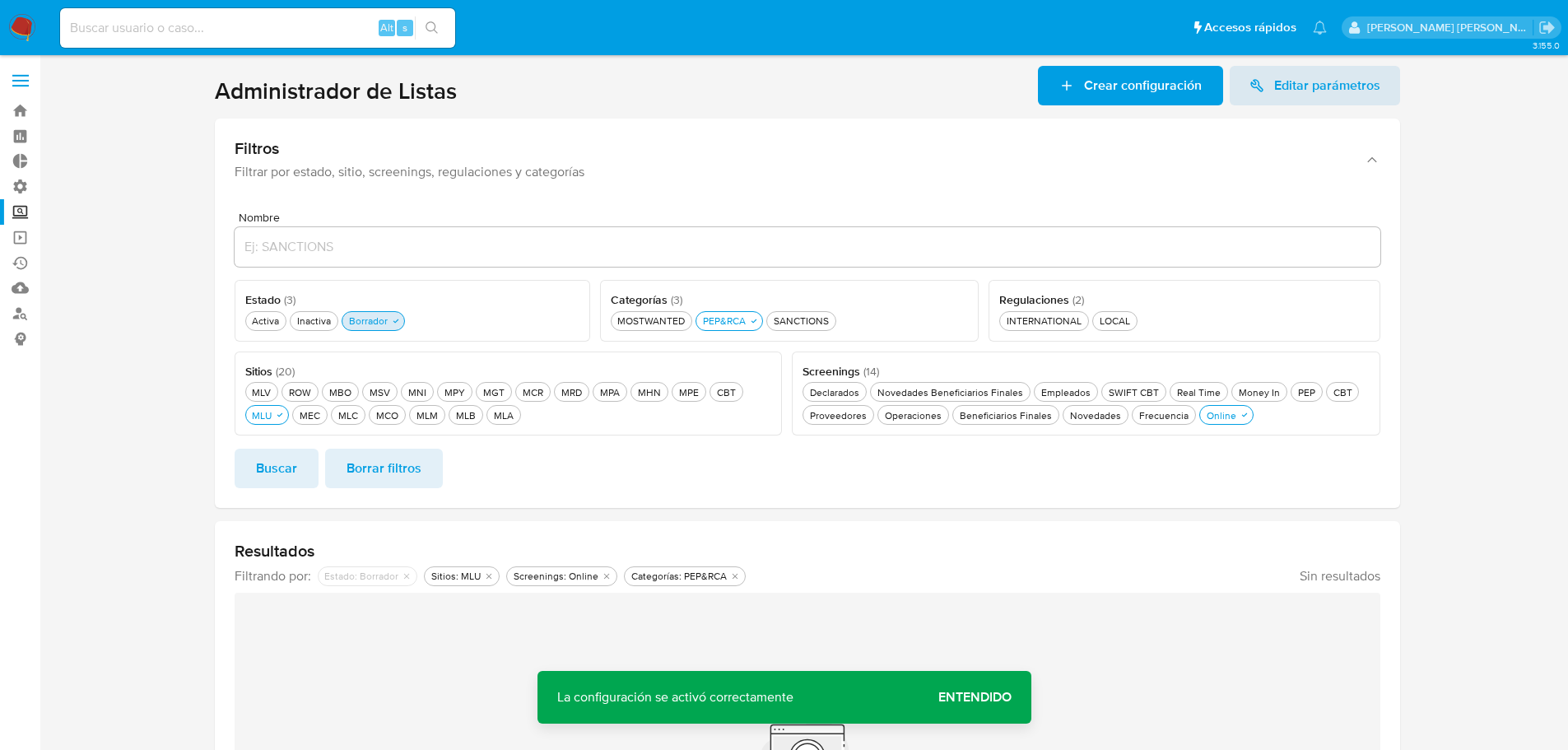
click at [355, 324] on div "Borrador Borrador" at bounding box center [368, 321] width 45 height 14
click at [273, 323] on div "Activa Activa" at bounding box center [265, 321] width 34 height 14
click at [314, 323] on div "Inactiva Inactiva" at bounding box center [323, 321] width 40 height 14
click at [304, 456] on button "Buscar" at bounding box center [276, 468] width 84 height 39
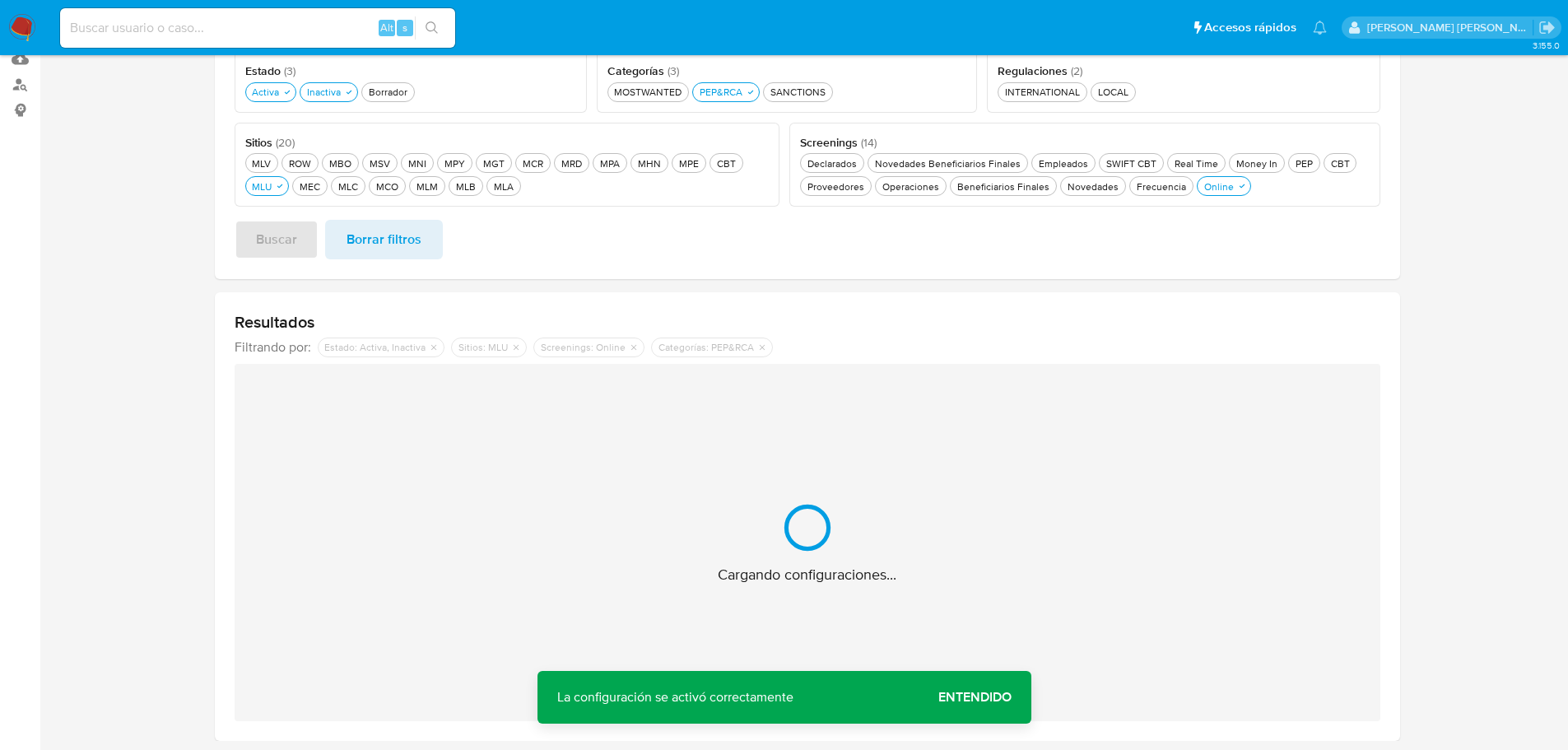
scroll to position [230, 0]
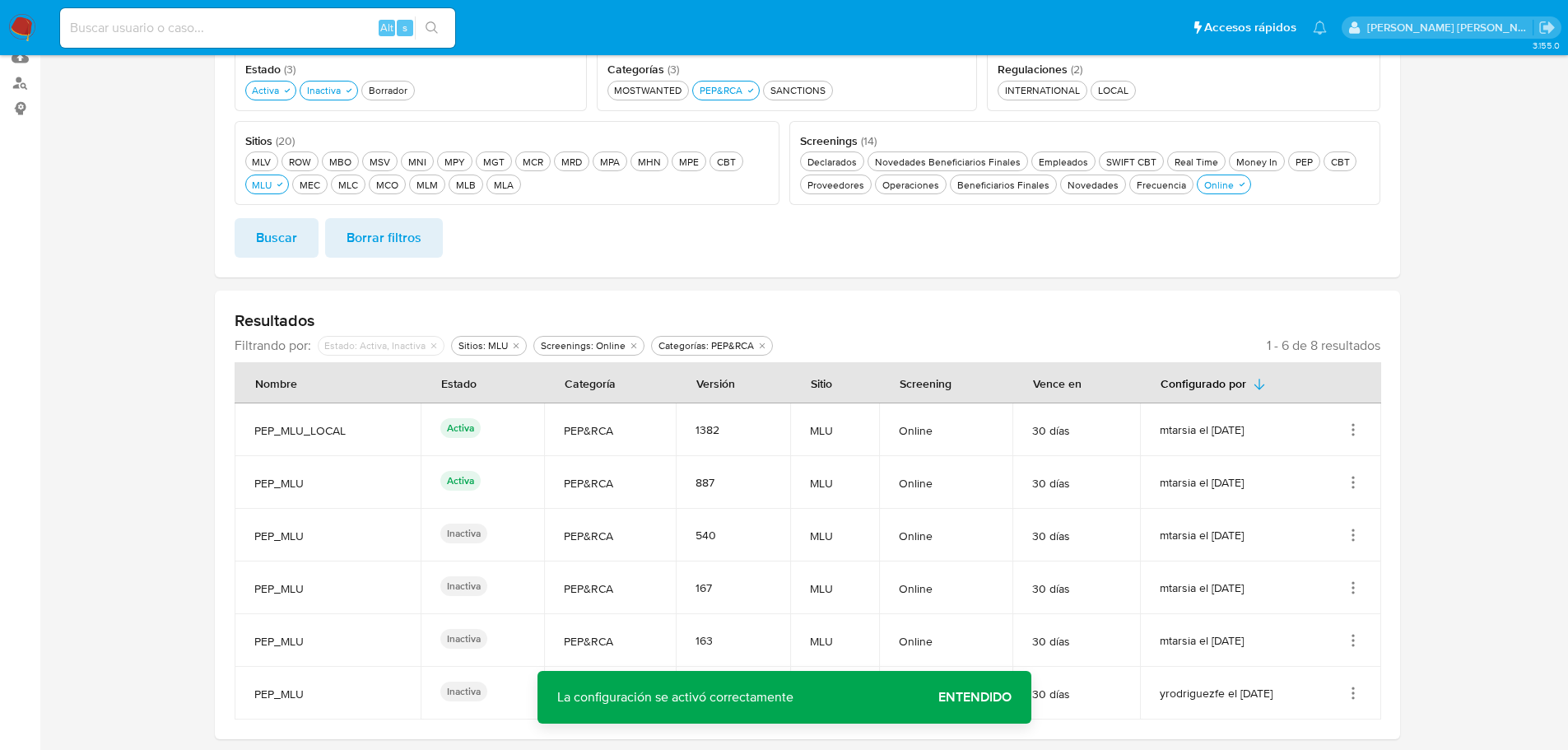
click at [212, 434] on section at bounding box center [806, 307] width 1495 height 944
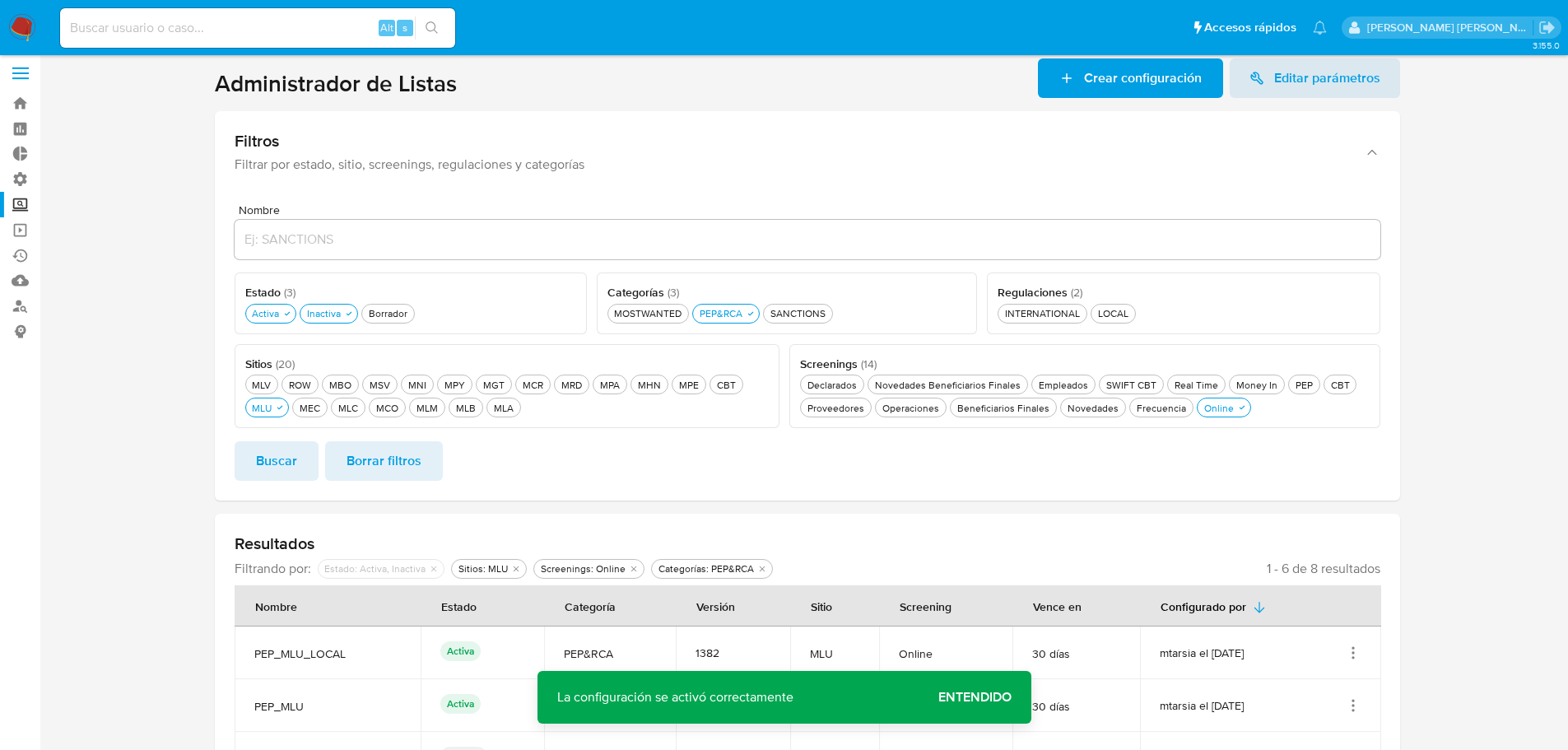
scroll to position [0, 0]
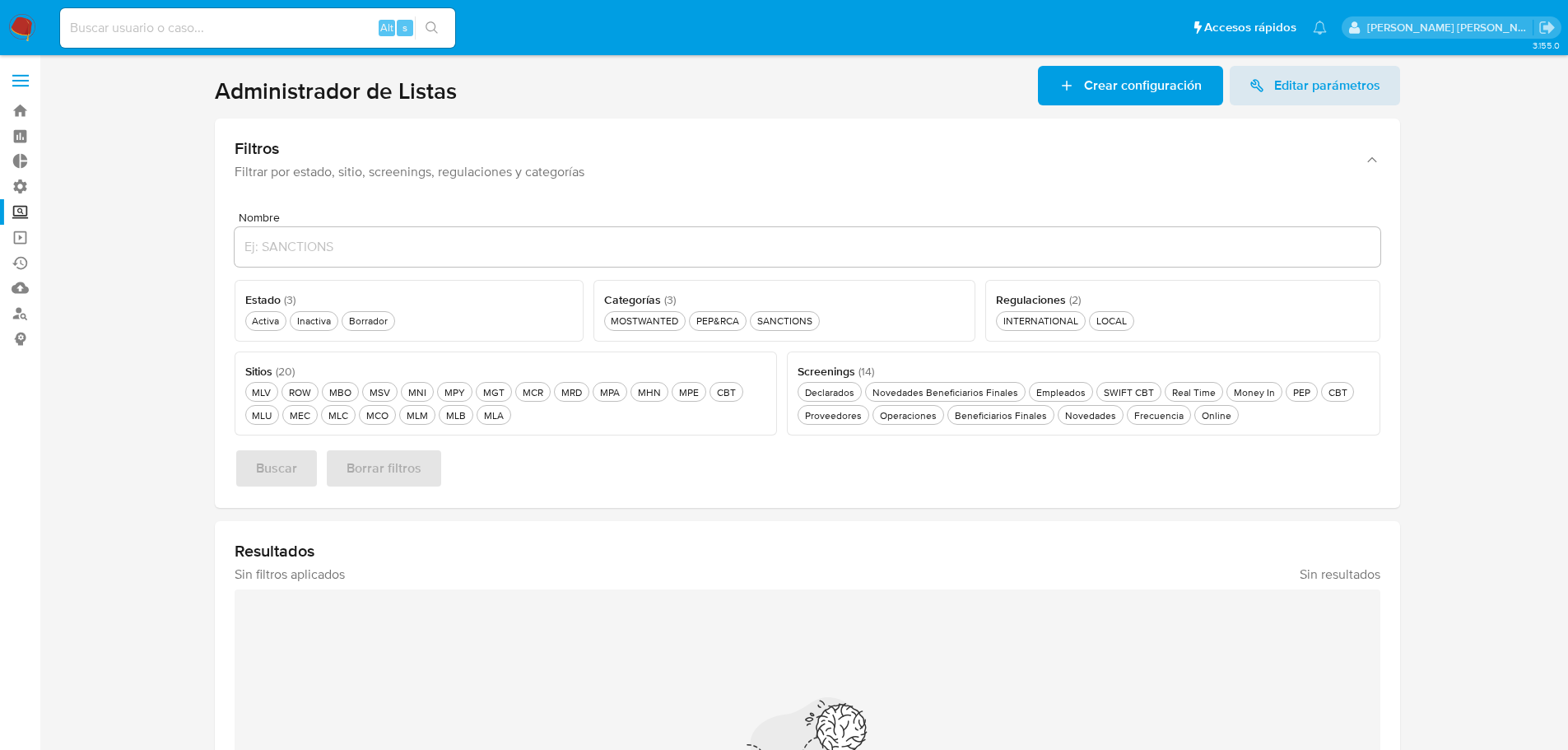
click at [165, 356] on section at bounding box center [806, 516] width 1495 height 901
click at [279, 330] on button "Activa Activa" at bounding box center [266, 321] width 42 height 20
click at [273, 418] on div "MLU MLU" at bounding box center [261, 416] width 26 height 14
click at [1199, 418] on div "Online Online" at bounding box center [1217, 416] width 36 height 14
click at [313, 463] on button "Buscar" at bounding box center [276, 468] width 84 height 39
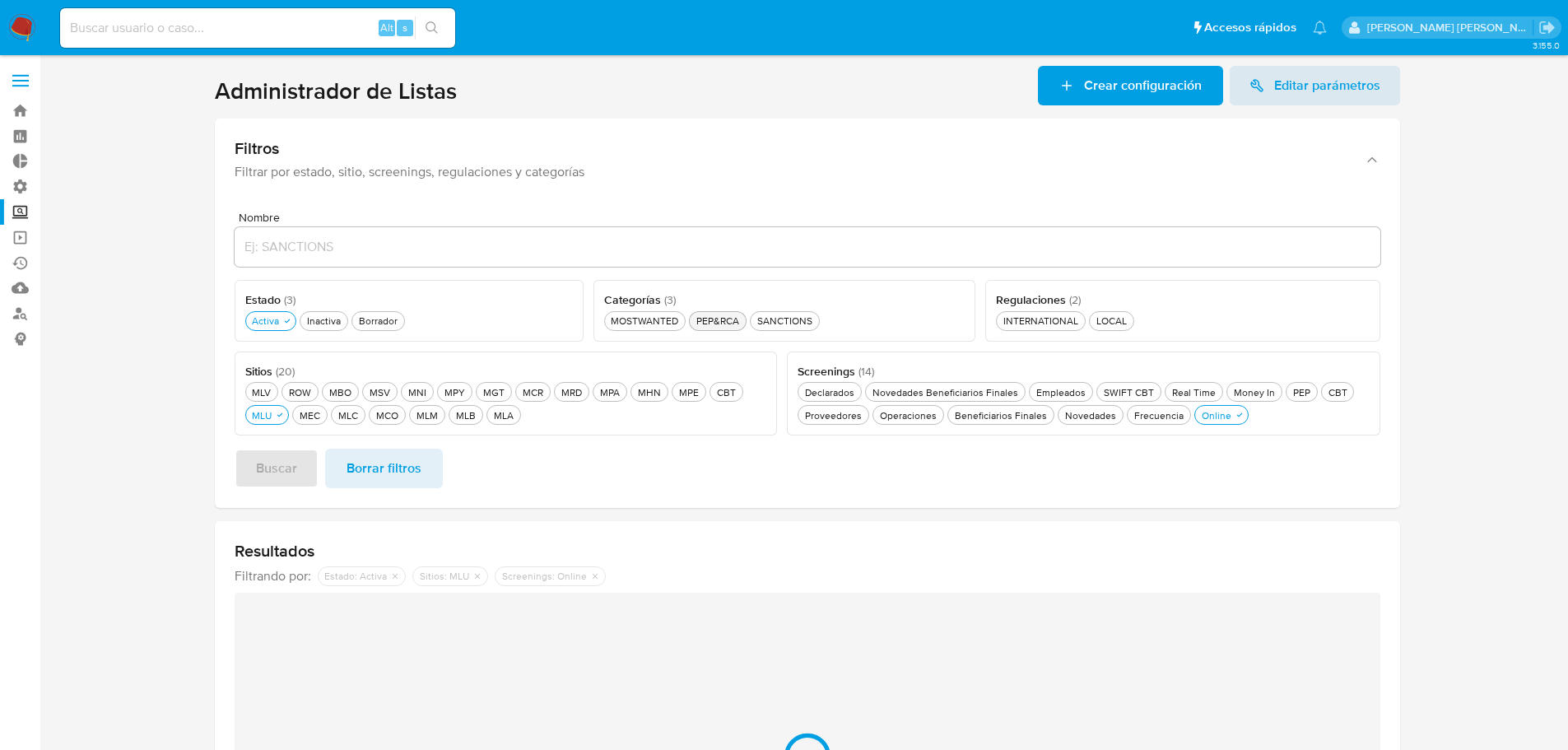
click at [740, 317] on div "PEP&RCA PEP&RCA" at bounding box center [717, 321] width 49 height 14
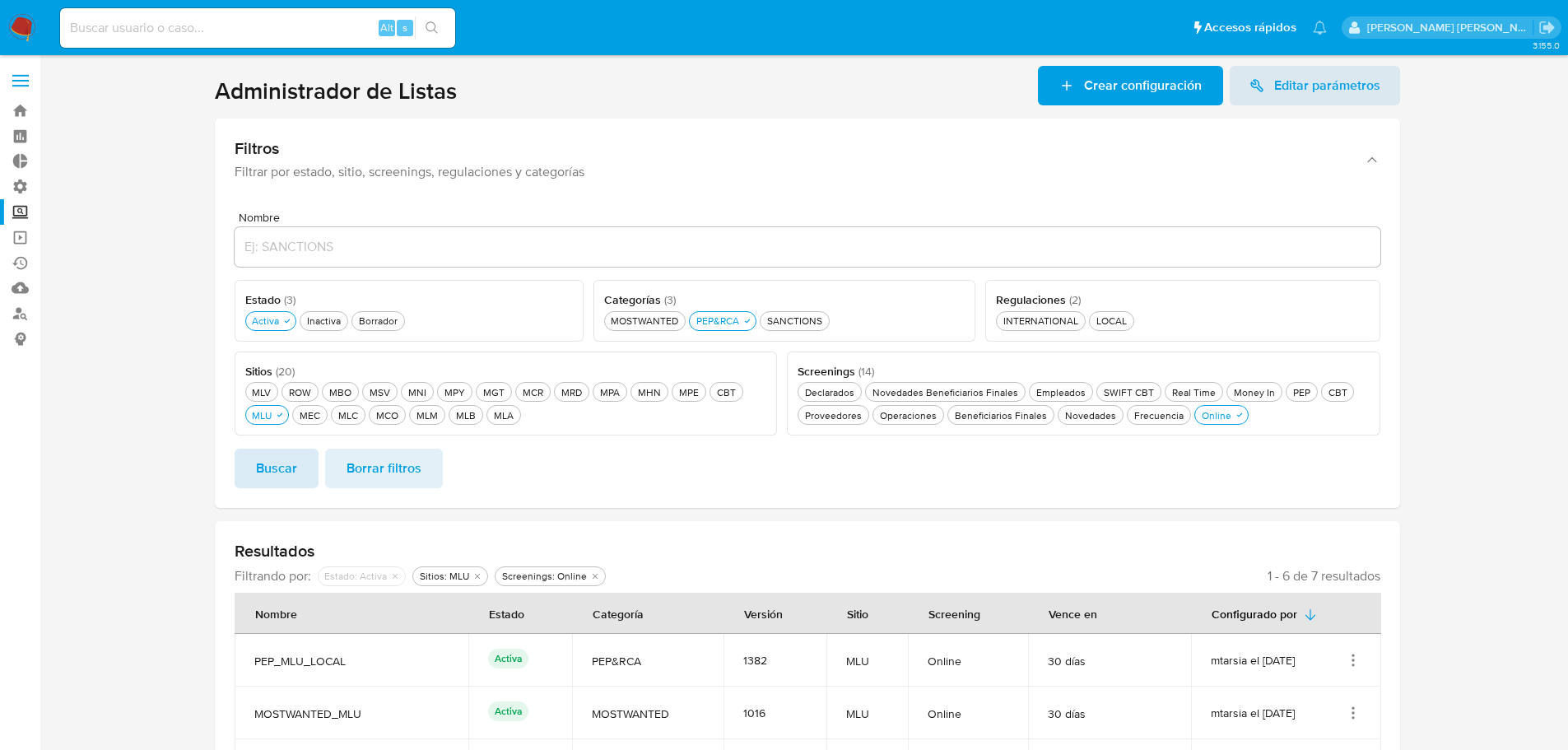
click at [297, 479] on button "Buscar" at bounding box center [276, 468] width 84 height 39
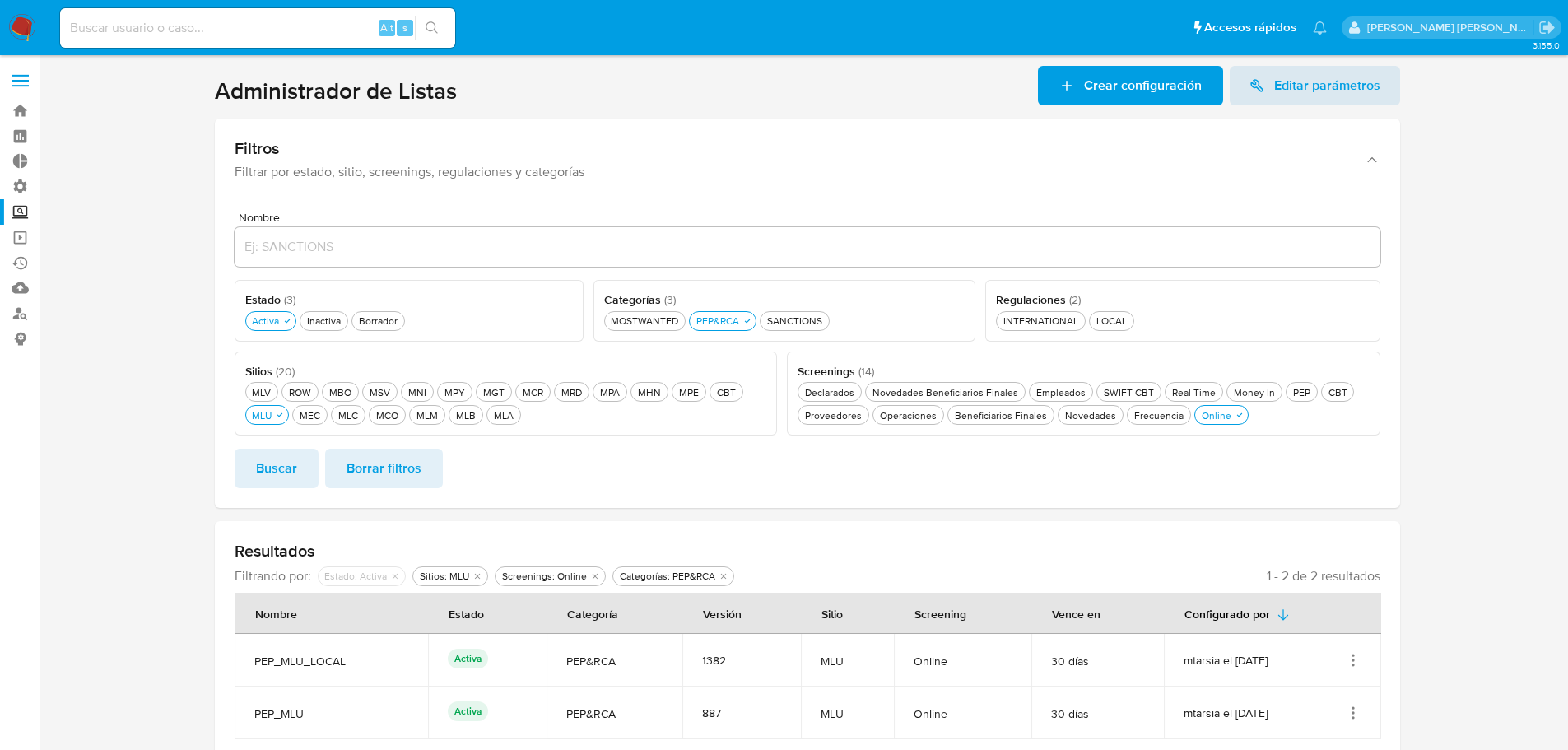
click at [165, 490] on section at bounding box center [806, 412] width 1495 height 693
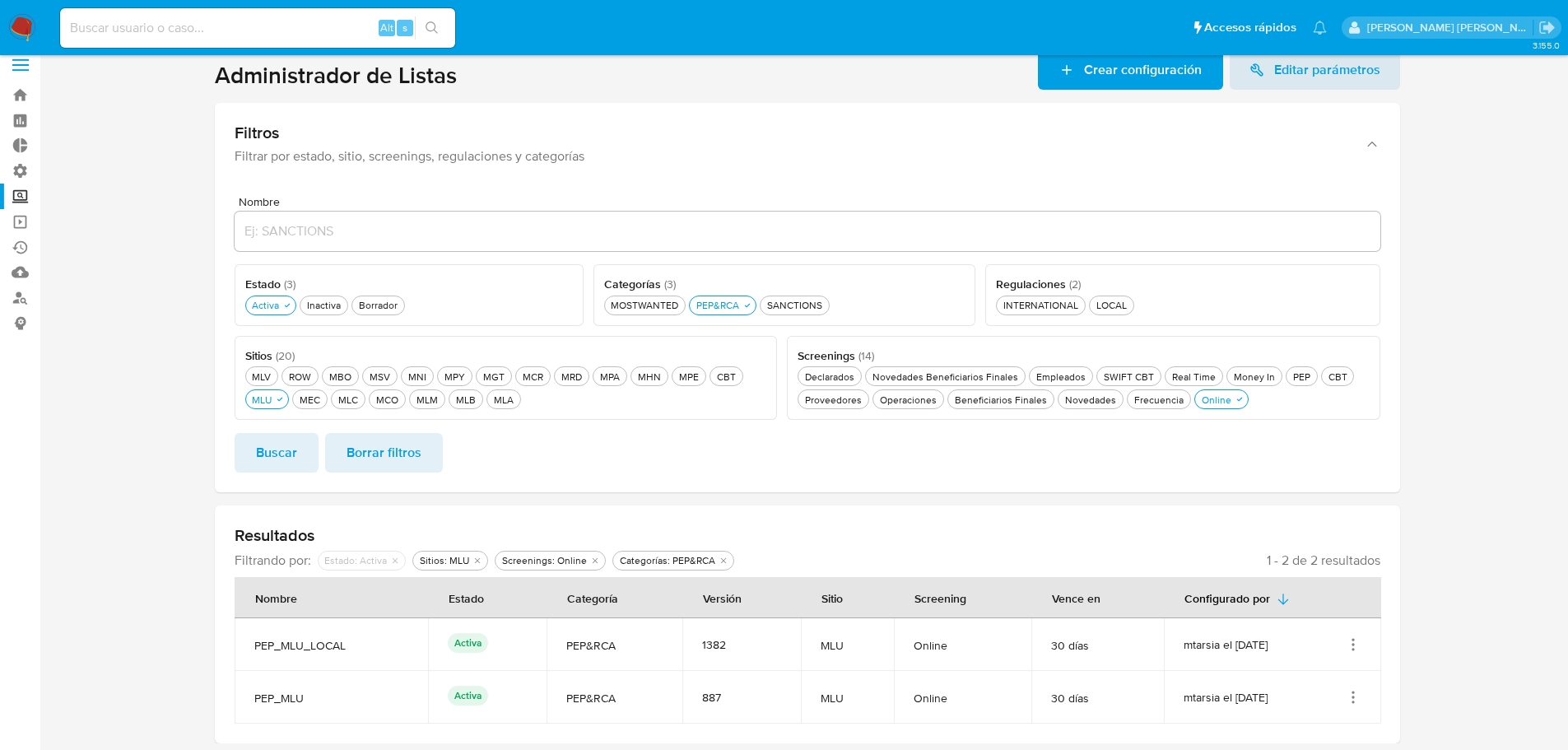
scroll to position [20, 0]
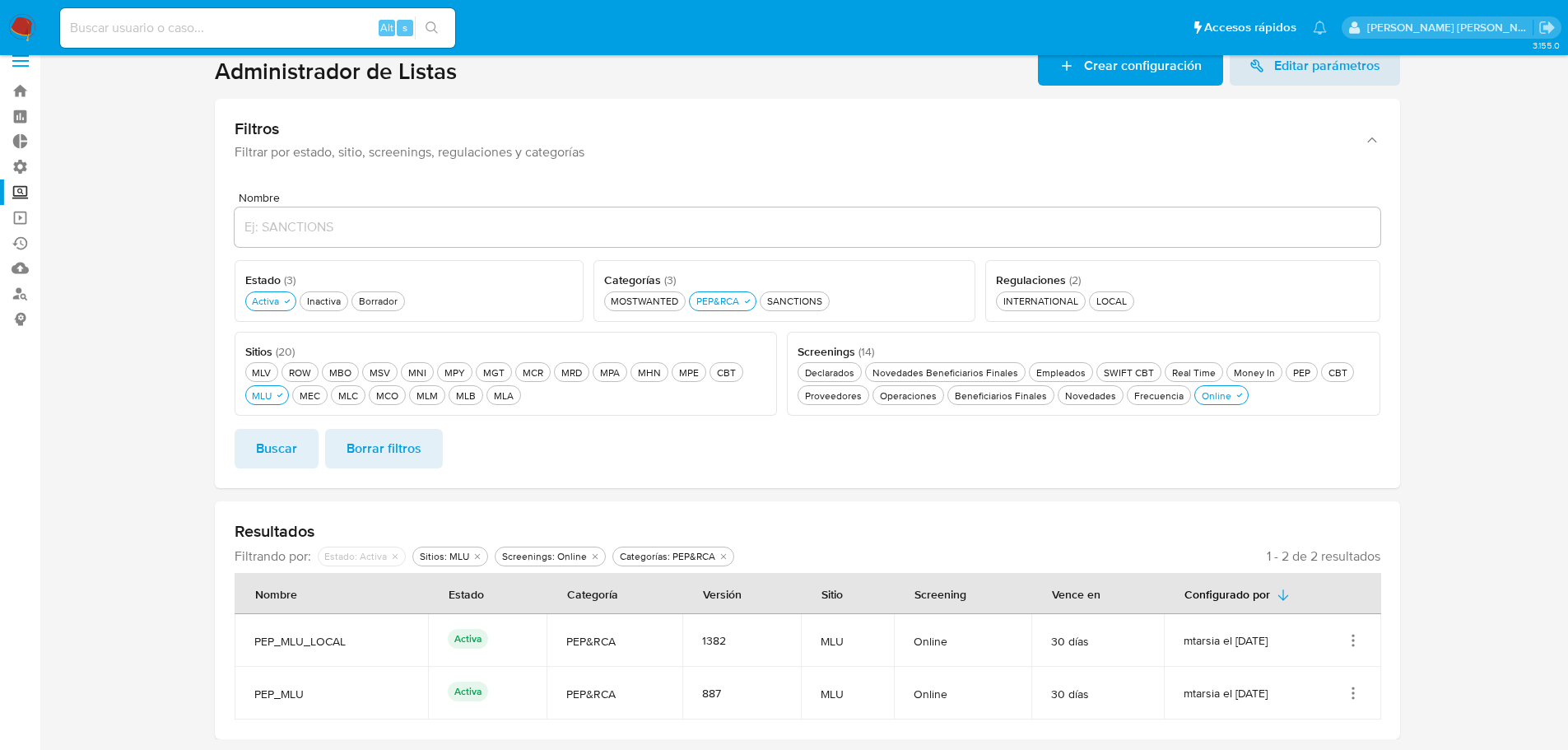
click at [1355, 688] on icon "Acciones" at bounding box center [1353, 693] width 16 height 16
click at [1462, 590] on section at bounding box center [806, 392] width 1495 height 693
click at [170, 85] on section at bounding box center [806, 392] width 1495 height 693
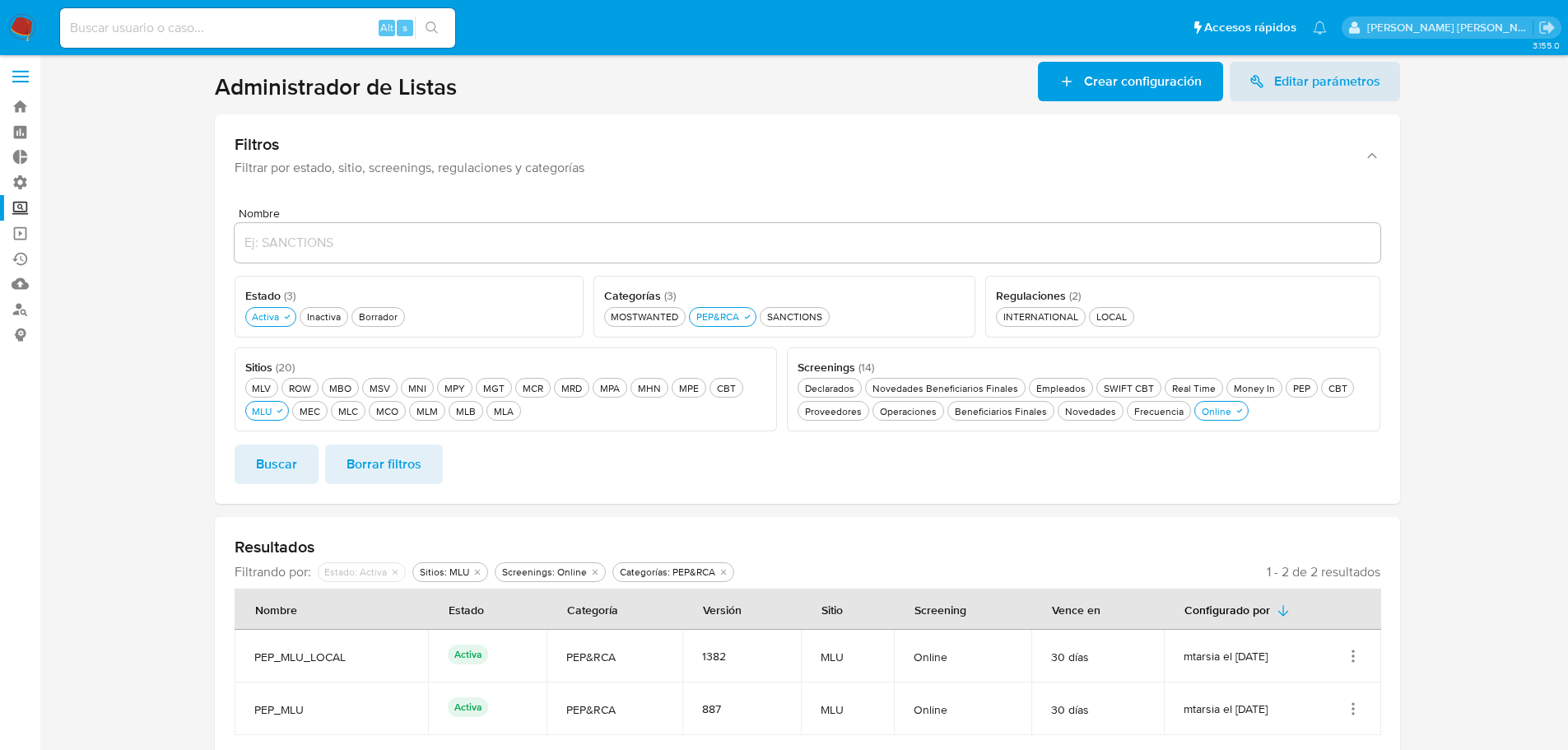
scroll to position [0, 0]
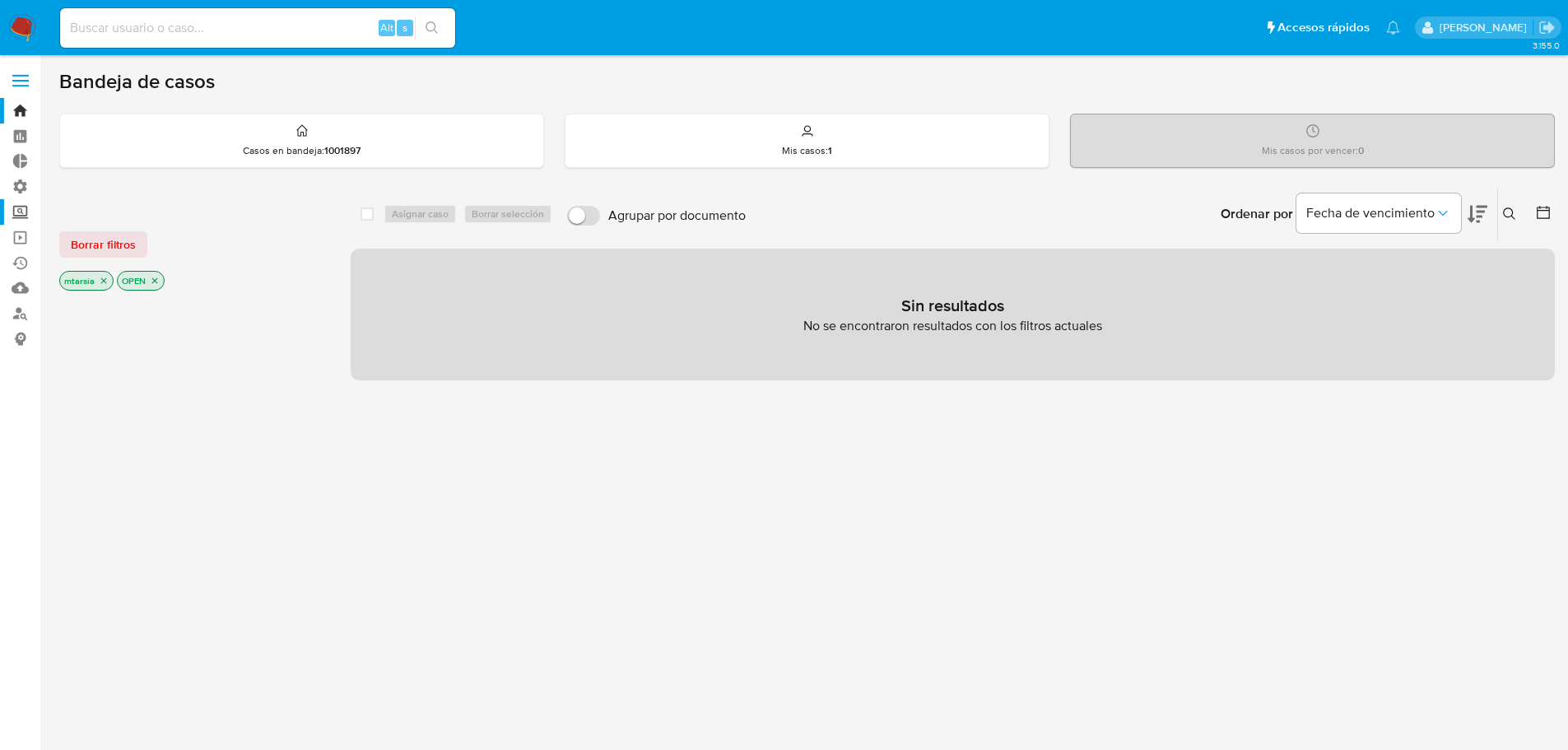
click at [32, 212] on label "Screening" at bounding box center [98, 212] width 196 height 26
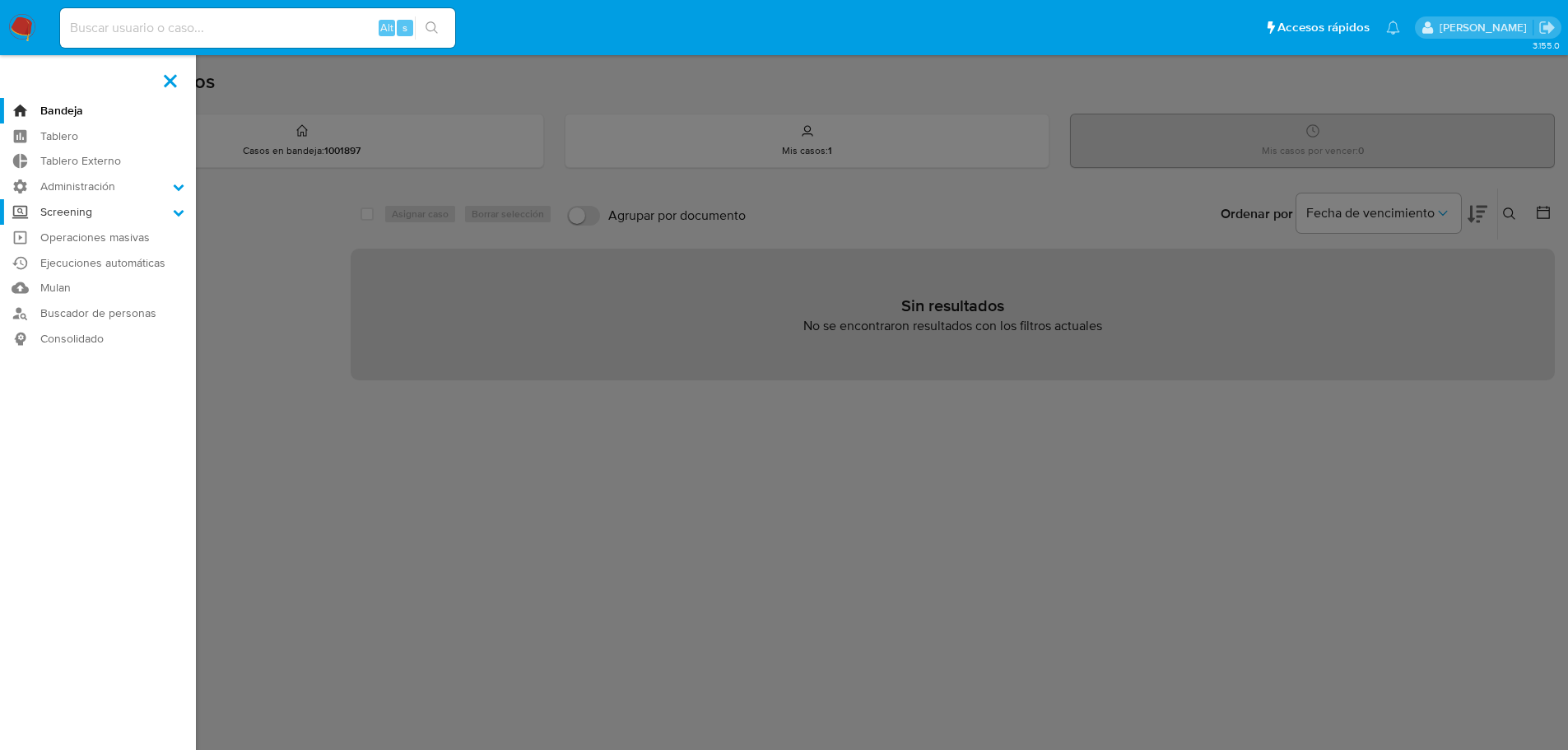
click at [0, 0] on input "Screening" at bounding box center [0, 0] width 0 height 0
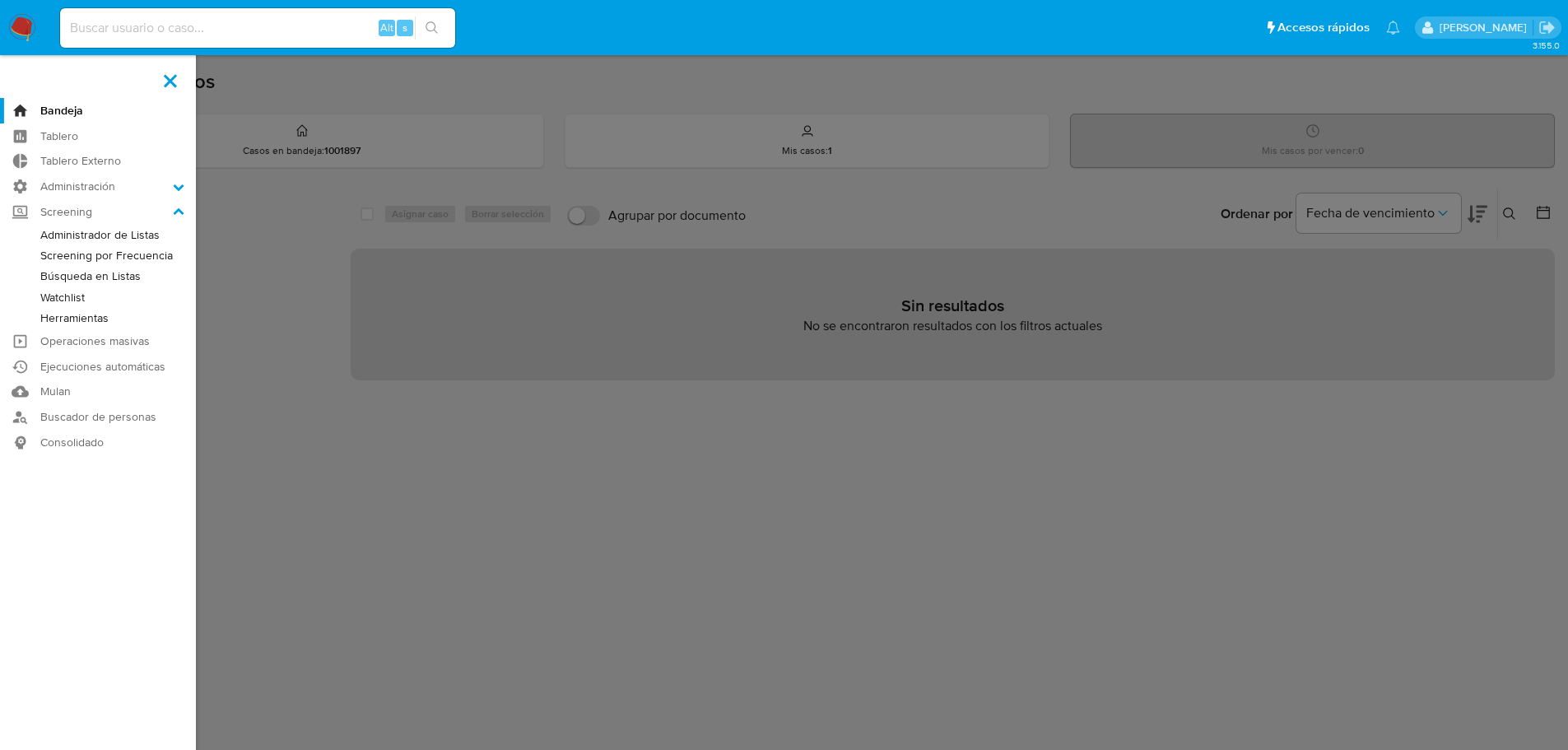
click at [43, 233] on link "Administrador de Listas" at bounding box center [98, 235] width 196 height 20
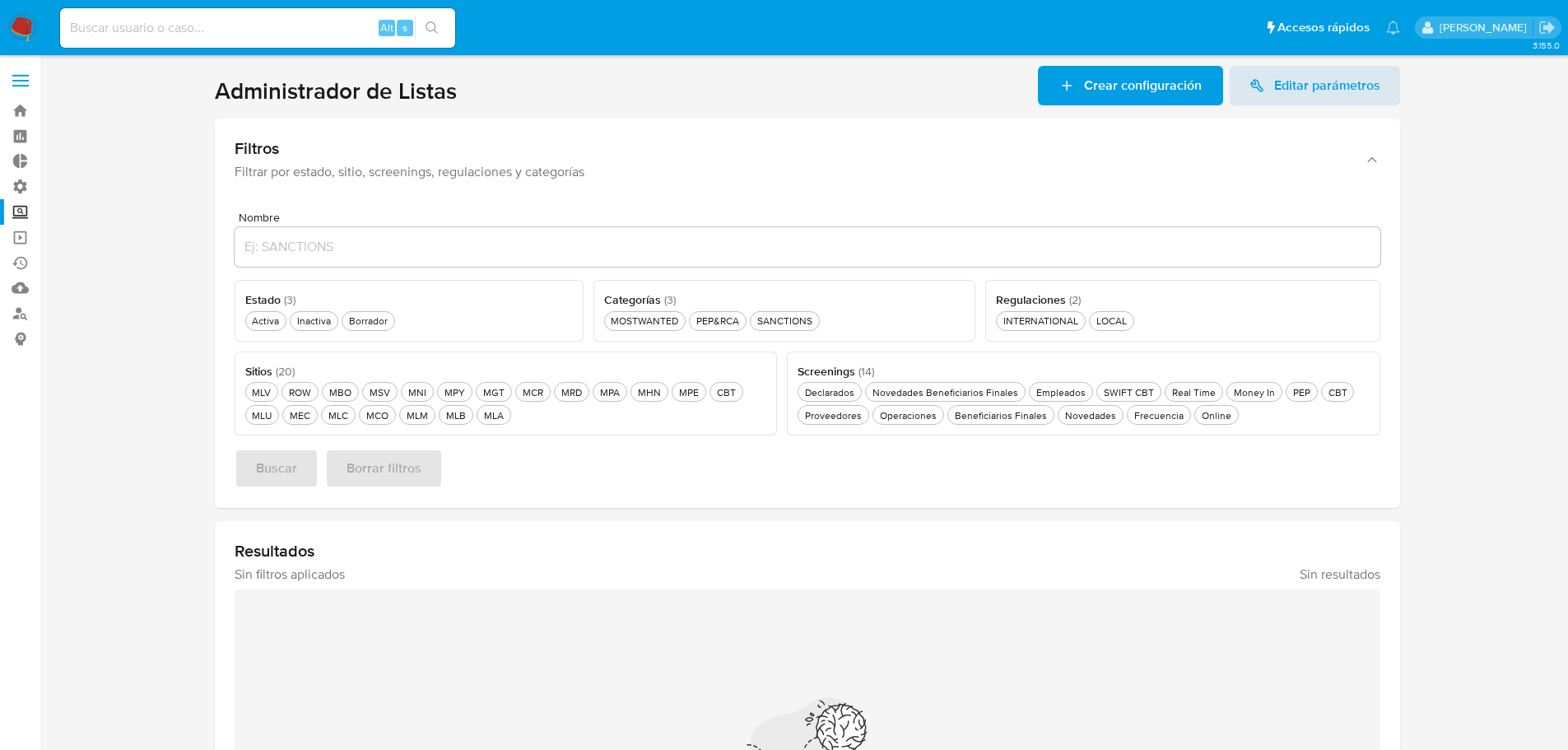
click at [29, 73] on label at bounding box center [20, 80] width 41 height 35
click at [0, 0] on input "checkbox" at bounding box center [0, 0] width 0 height 0
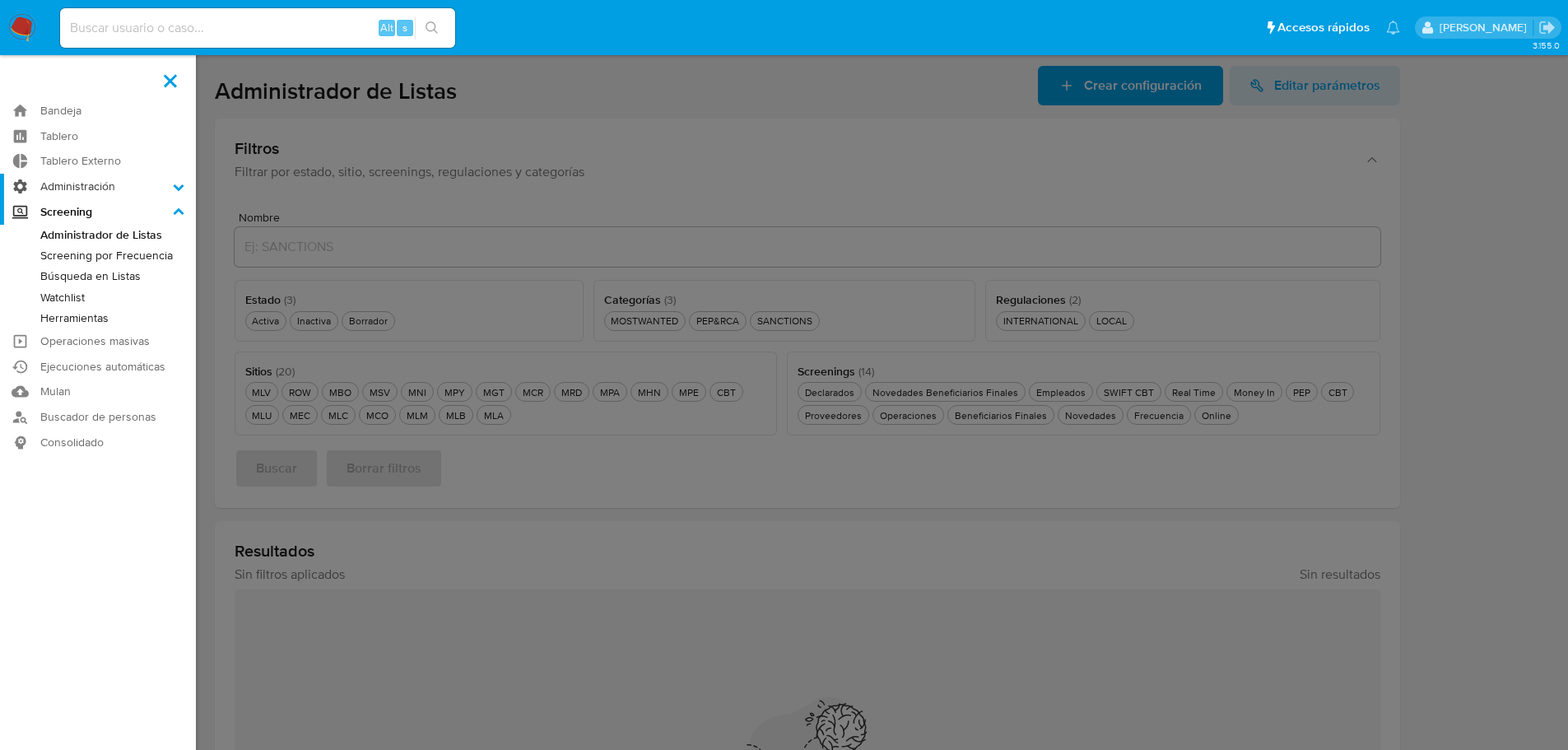
click at [154, 183] on label "Administración" at bounding box center [98, 187] width 196 height 26
click at [0, 0] on input "Administración" at bounding box center [0, 0] width 0 height 0
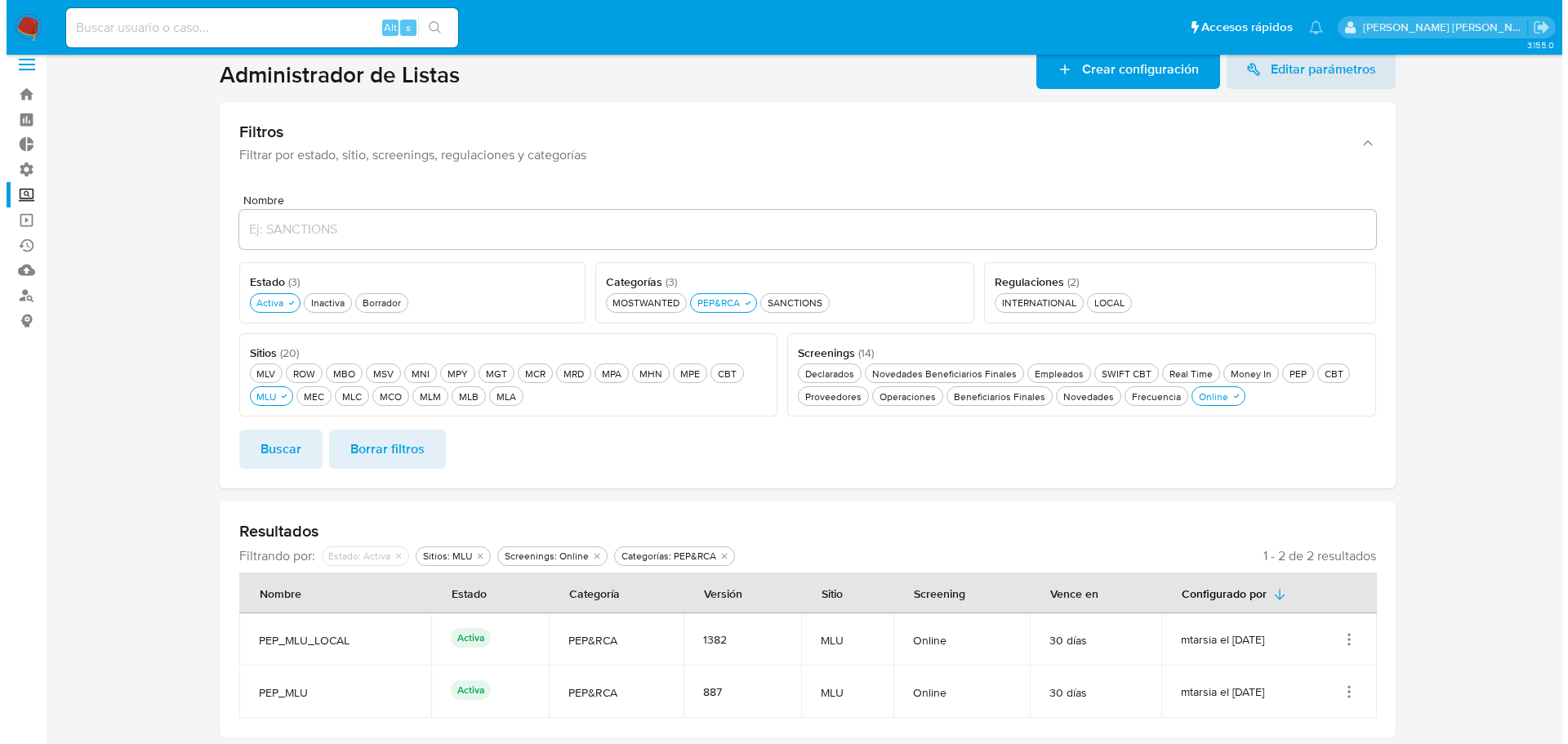
scroll to position [19, 0]
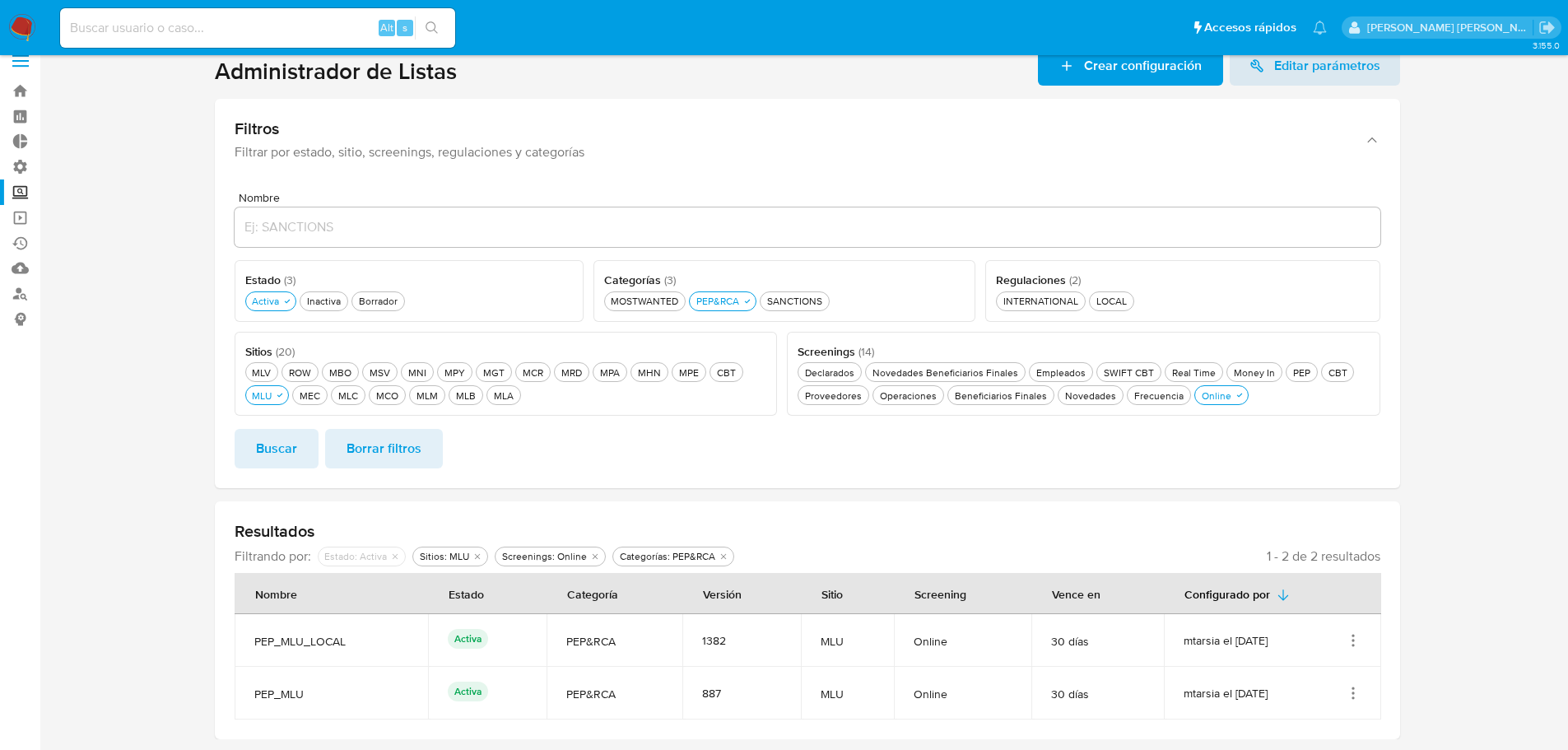
click at [1357, 690] on icon "Acciones" at bounding box center [1353, 693] width 16 height 16
click at [1341, 654] on button "Desactivar" at bounding box center [1287, 654] width 148 height 44
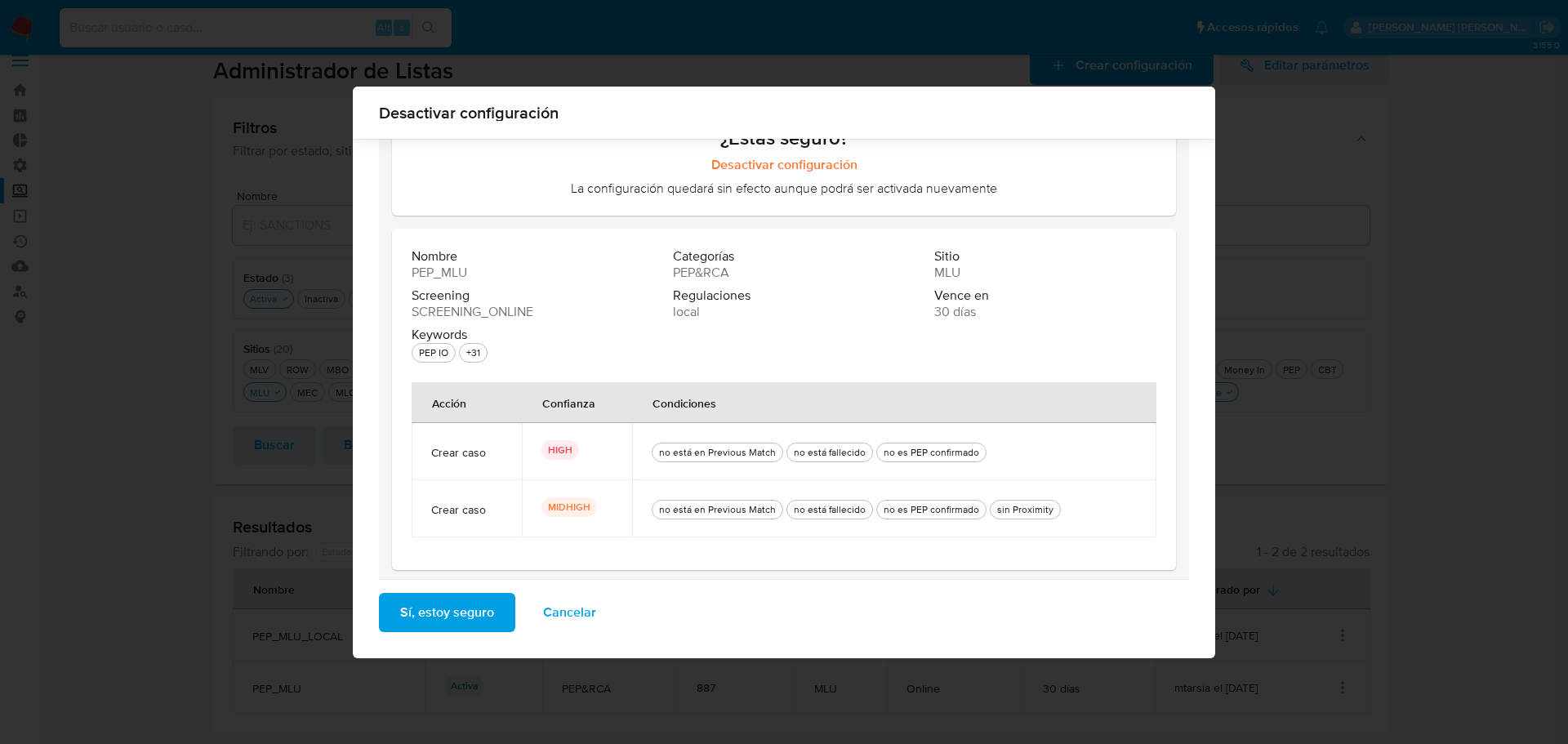
scroll to position [97, 0]
click at [494, 606] on button "Sí, estoy seguro" at bounding box center [447, 613] width 136 height 39
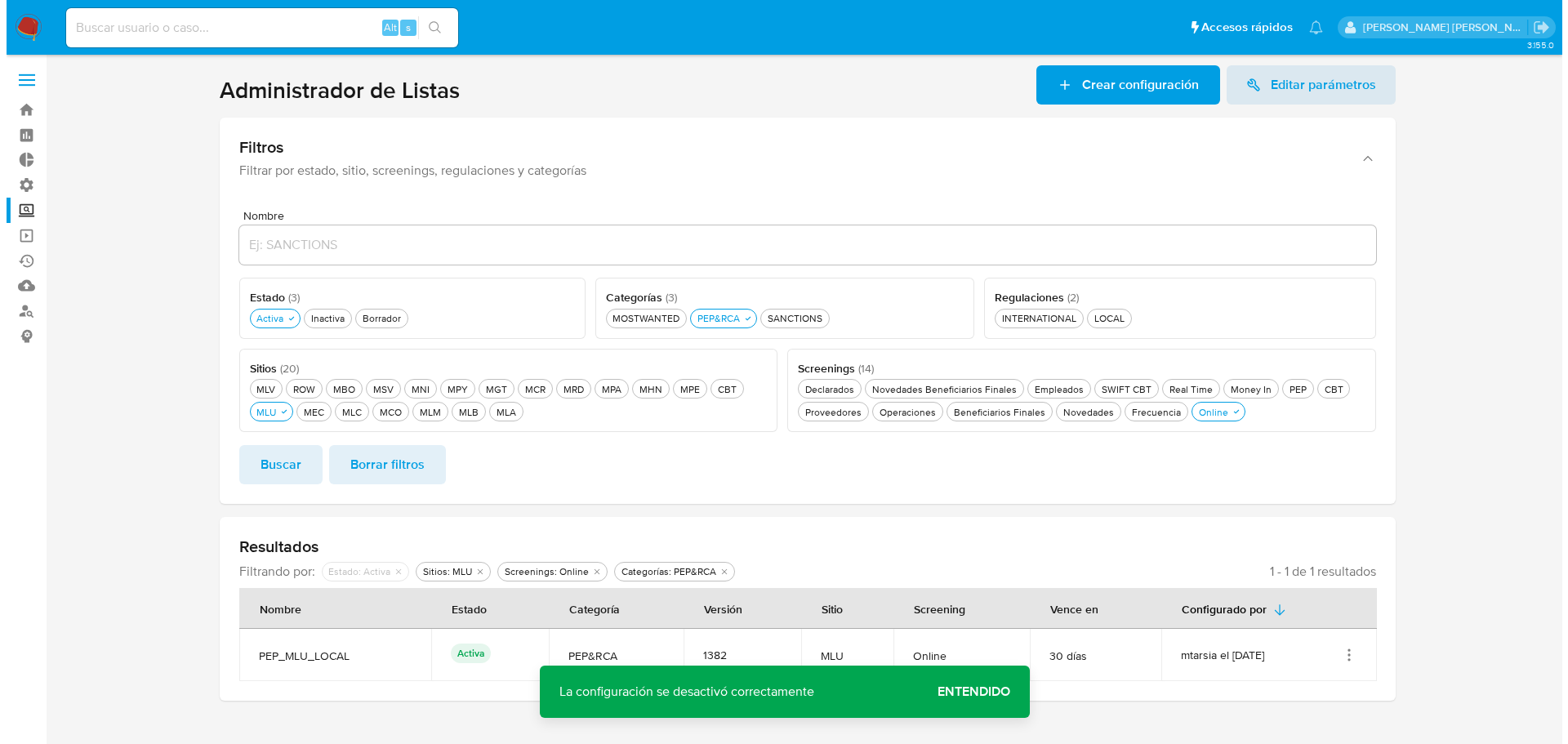
scroll to position [0, 0]
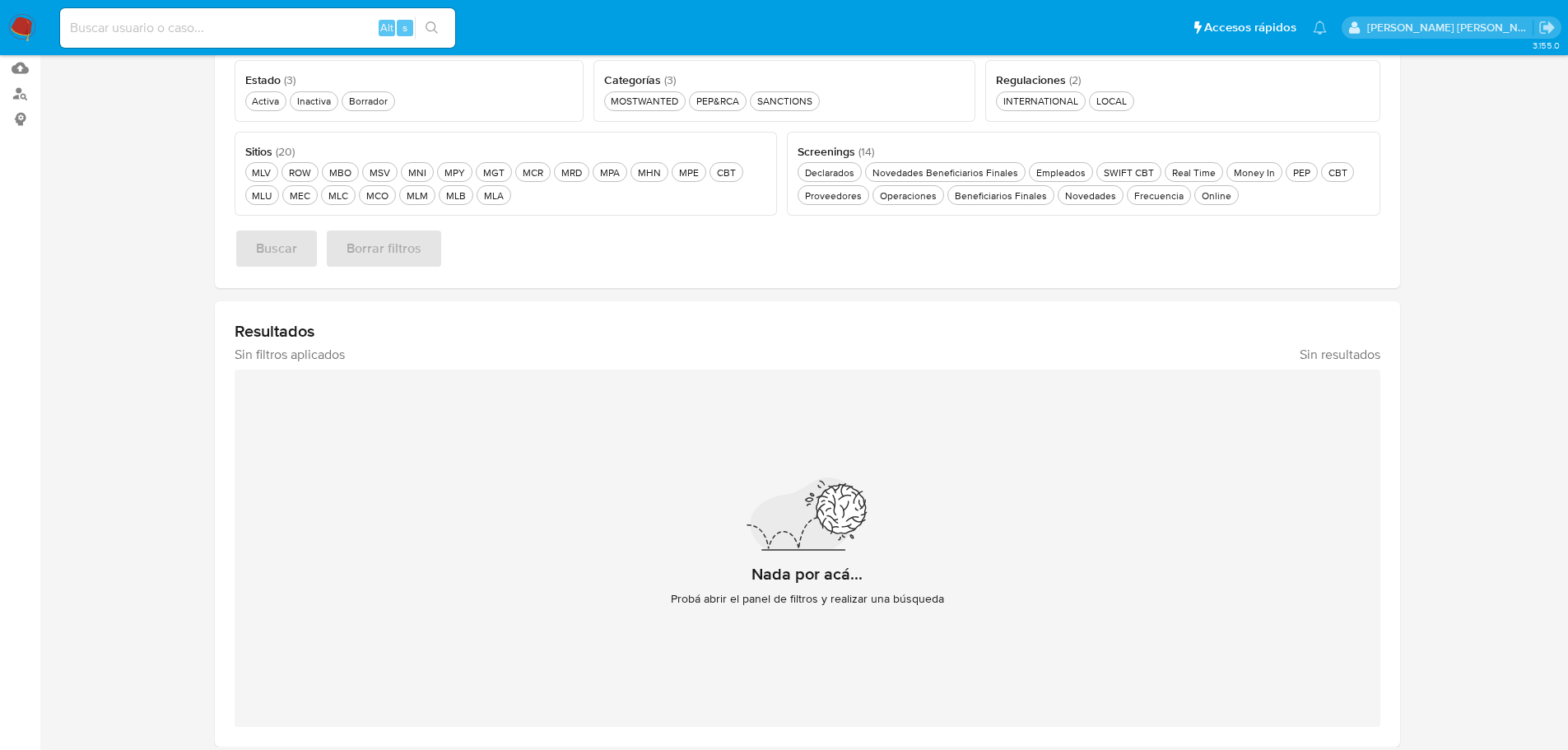
scroll to position [227, 0]
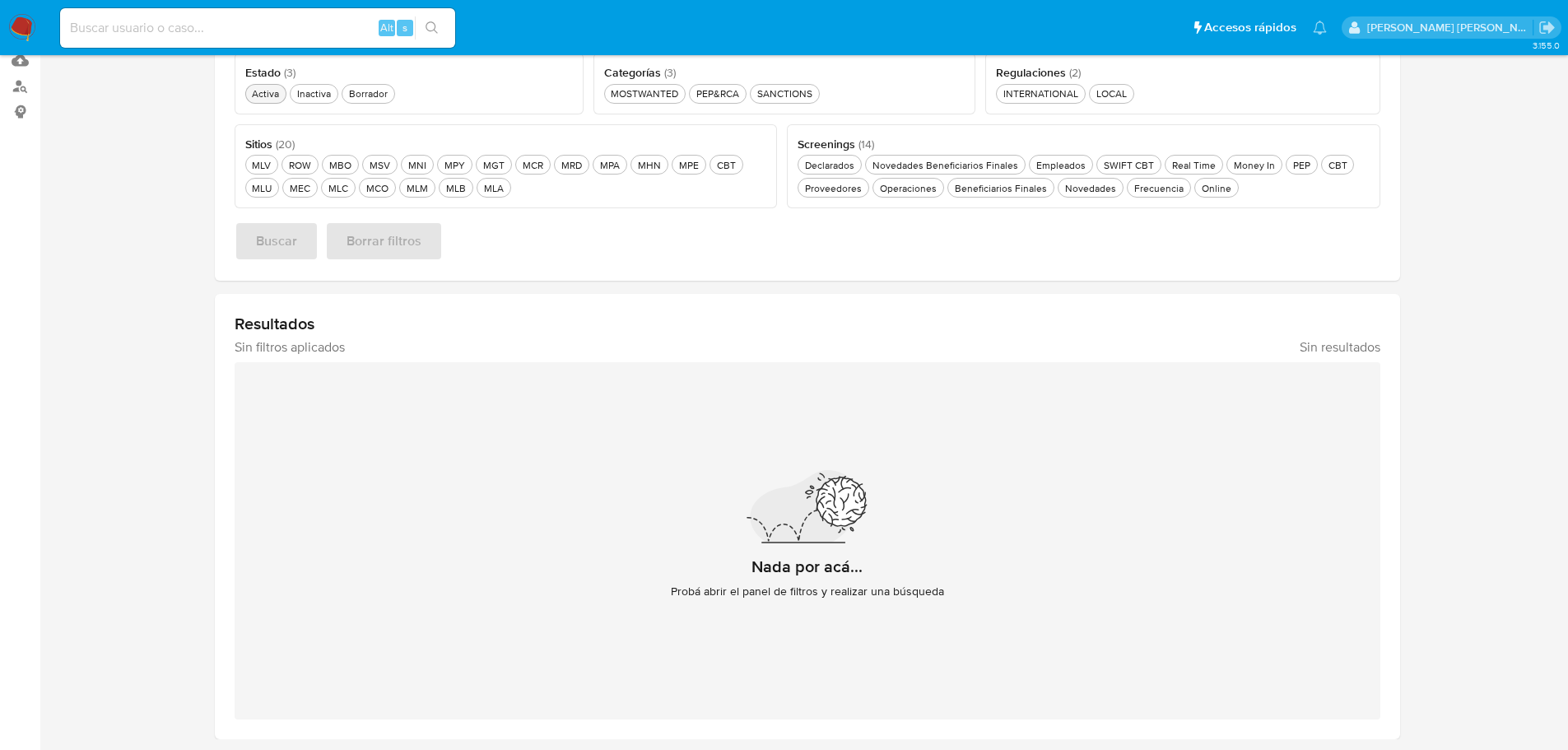
click at [260, 97] on div "Activa Activa" at bounding box center [265, 93] width 34 height 14
click at [736, 88] on div "PEP&RCA PEP&RCA" at bounding box center [717, 93] width 49 height 14
click at [270, 193] on div "MLU MLU" at bounding box center [261, 188] width 26 height 14
click at [288, 223] on span "Buscar" at bounding box center [276, 241] width 41 height 36
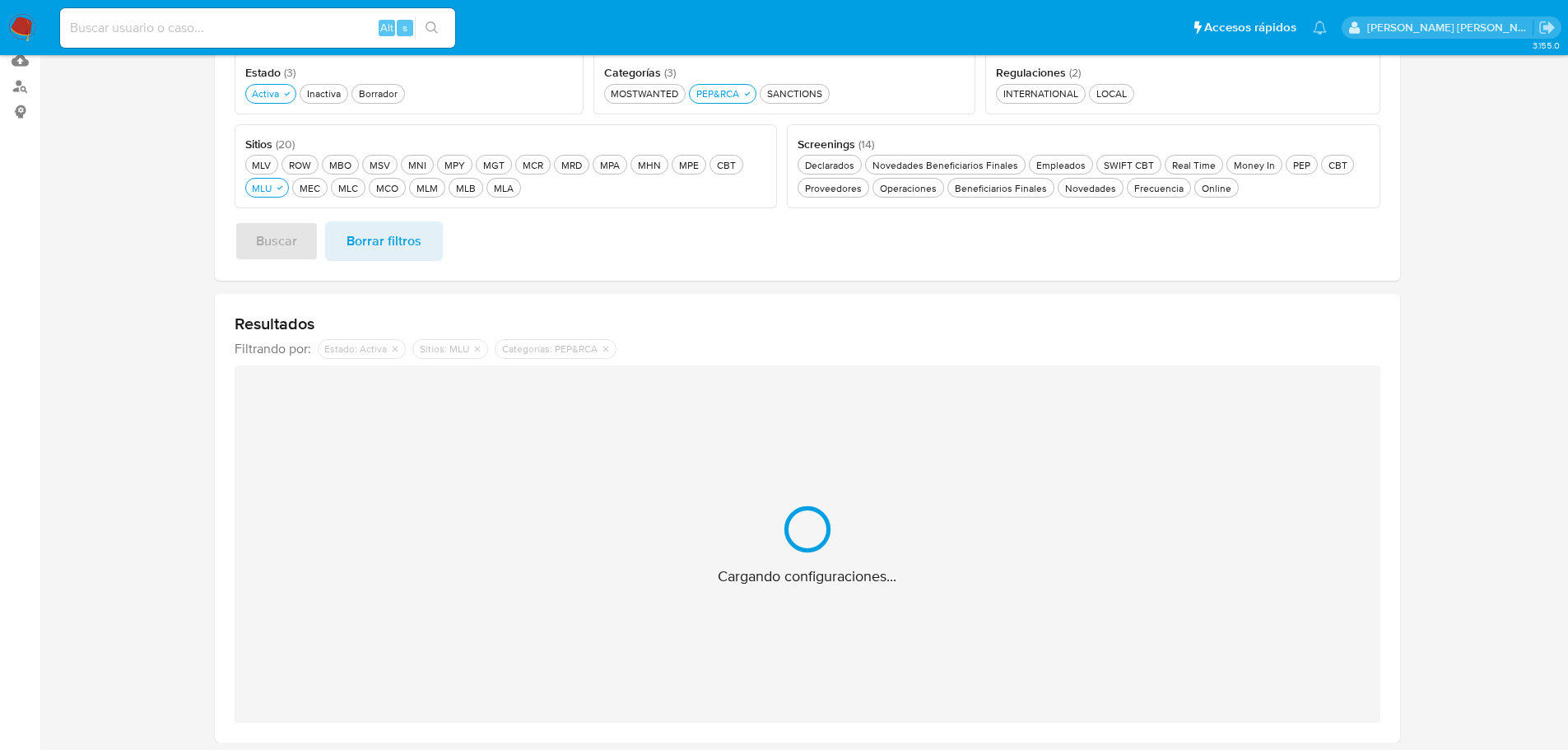
click at [148, 276] on section at bounding box center [806, 290] width 1495 height 904
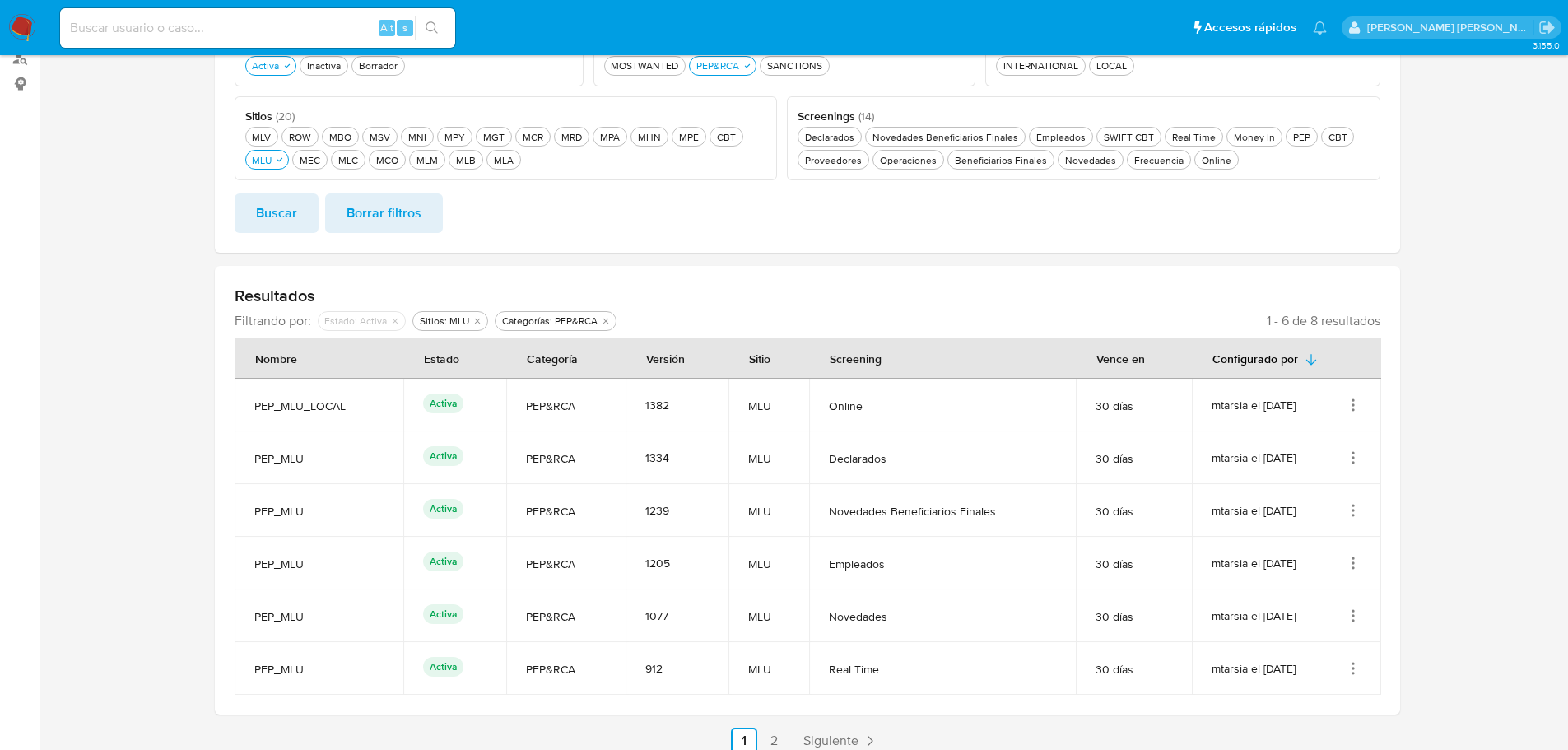
scroll to position [270, 0]
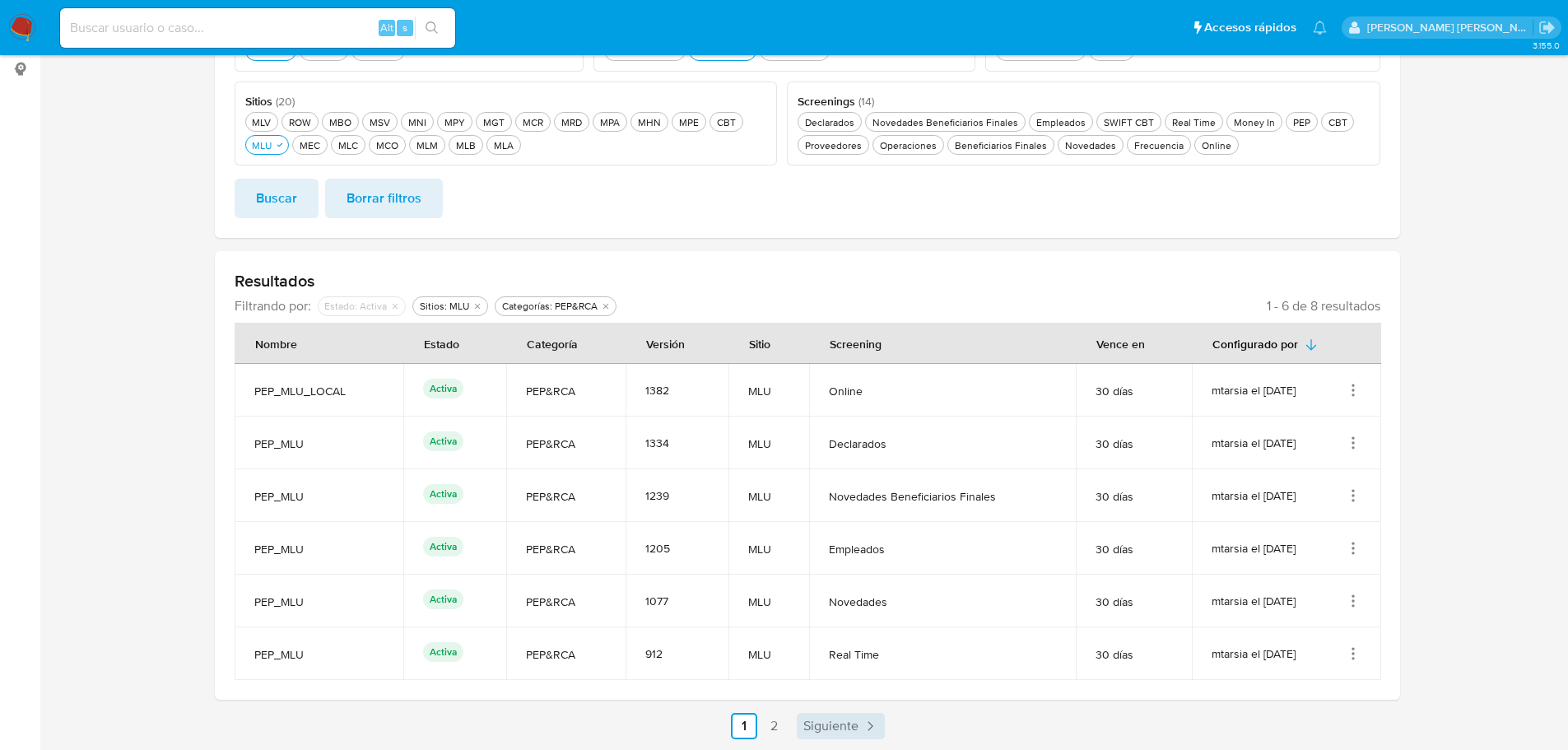
click at [809, 730] on span "Siguiente" at bounding box center [831, 725] width 55 height 13
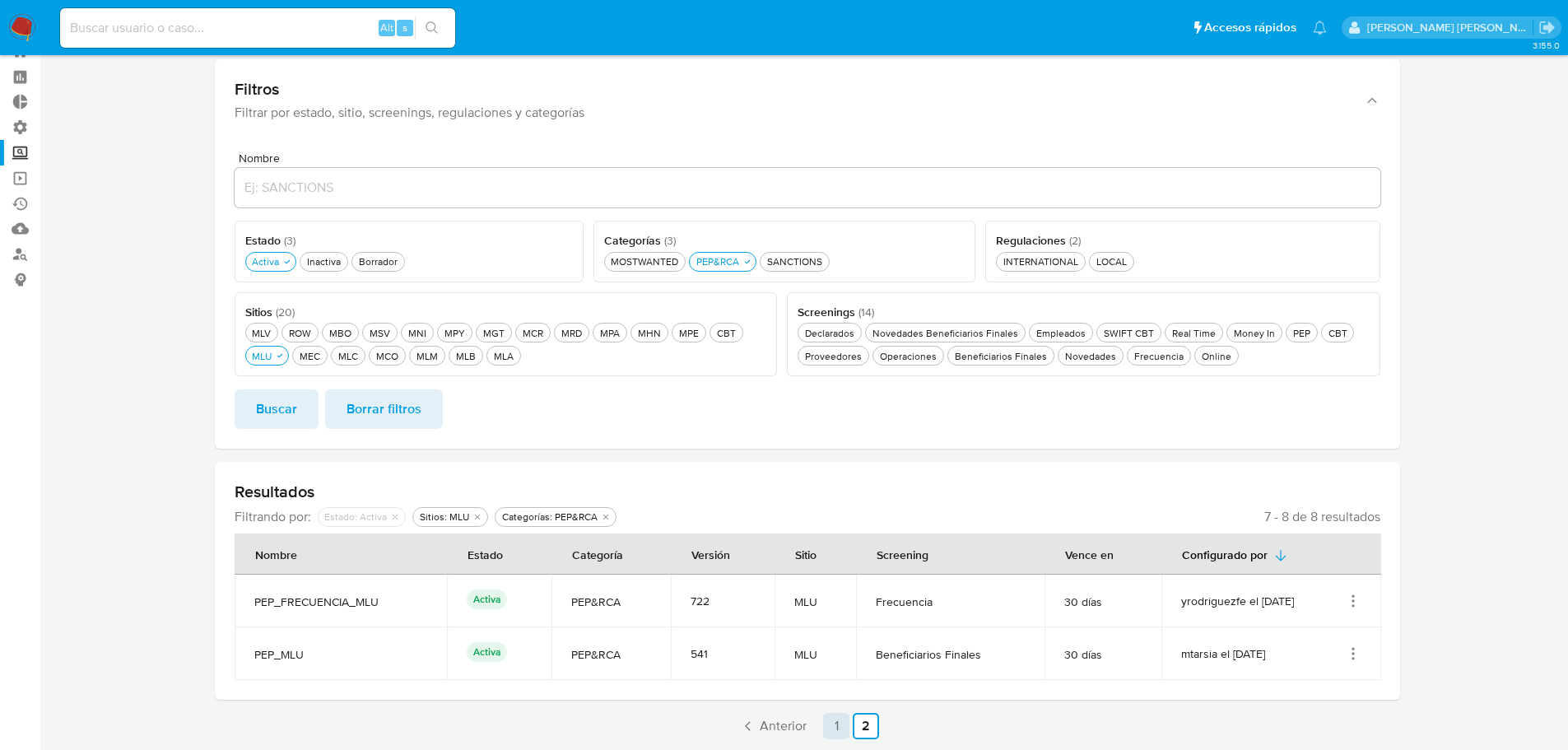
click at [824, 730] on link "1" at bounding box center [836, 726] width 26 height 26
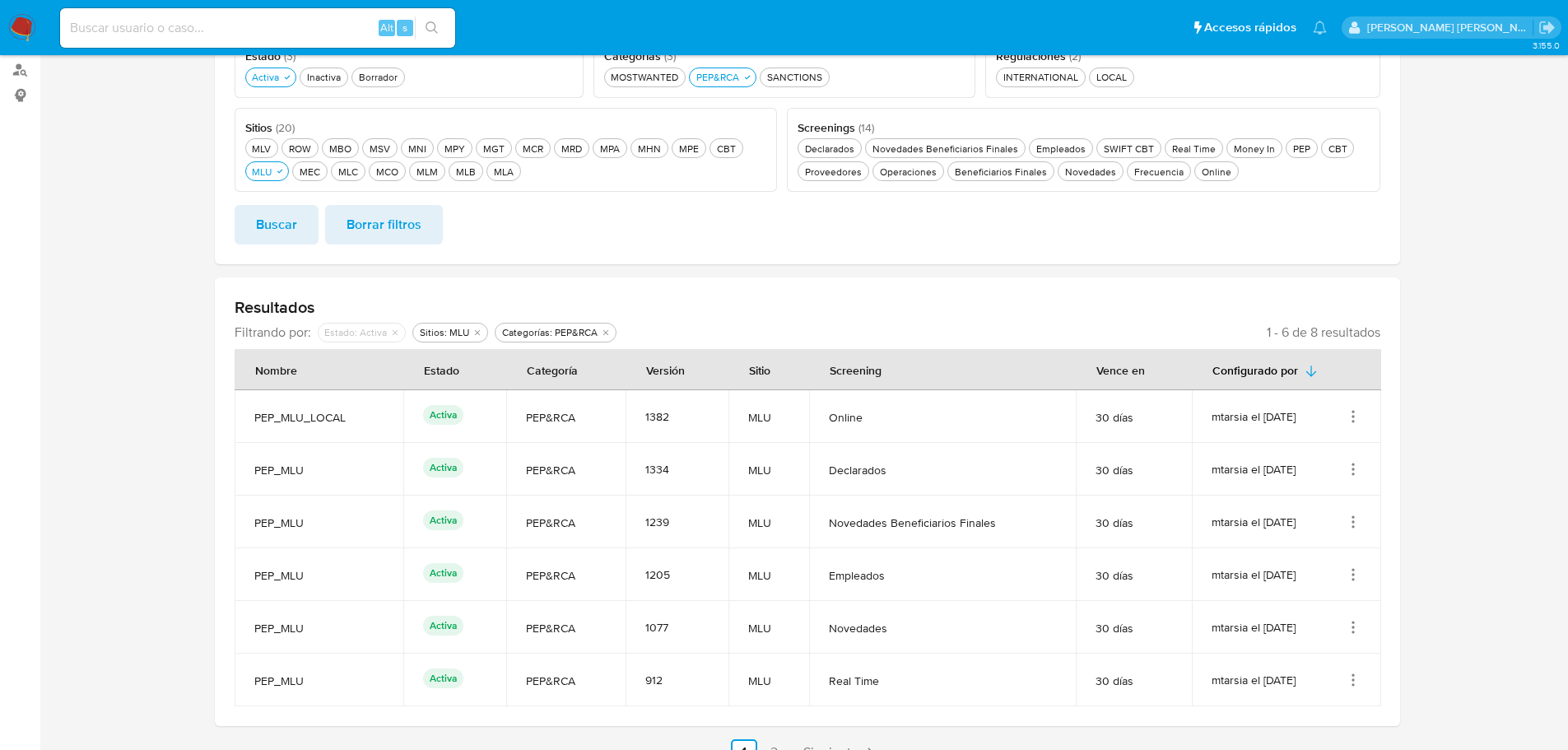
scroll to position [270, 0]
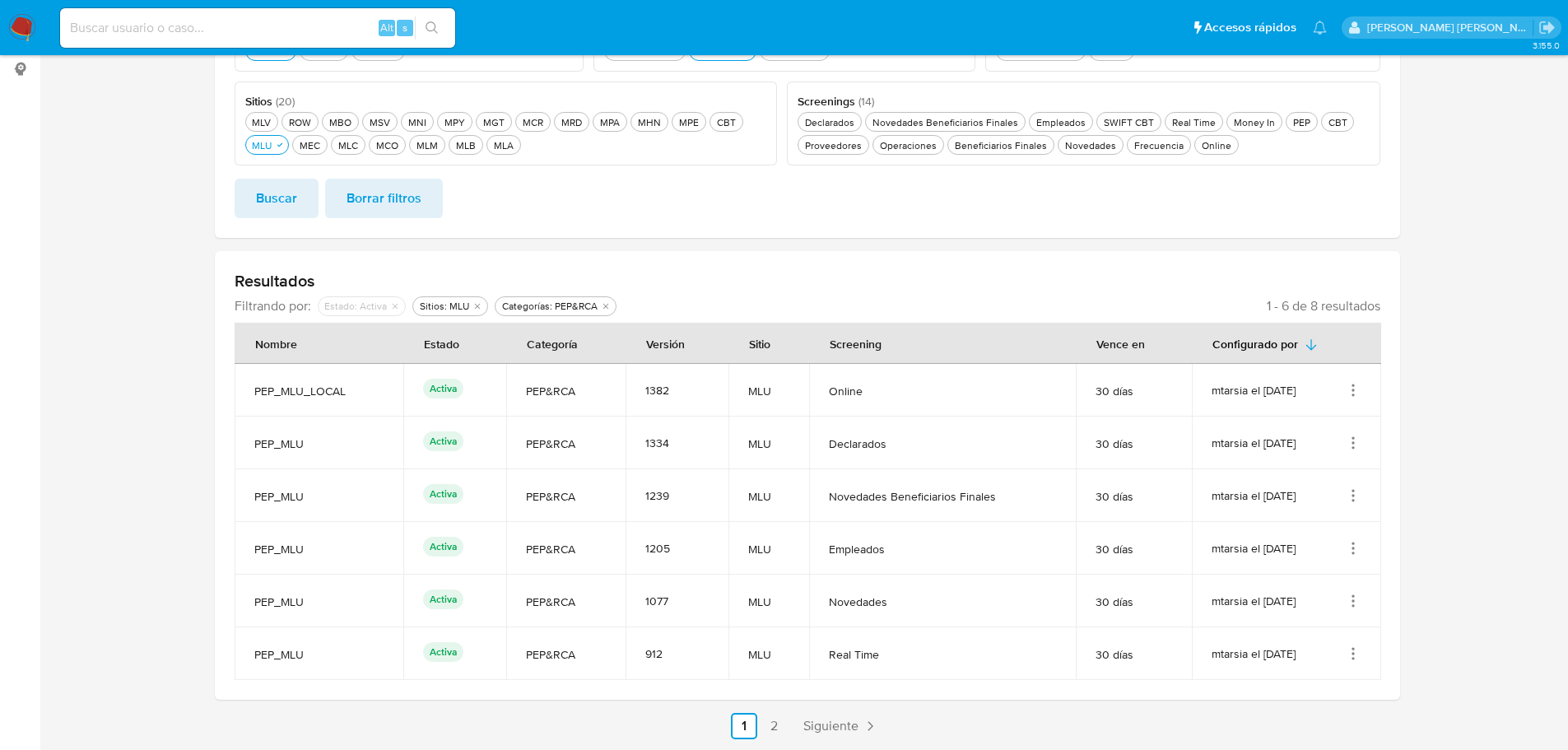
click at [1351, 386] on icon "Acciones" at bounding box center [1353, 390] width 16 height 16
click at [1340, 427] on button "Ver detalles" at bounding box center [1287, 428] width 148 height 44
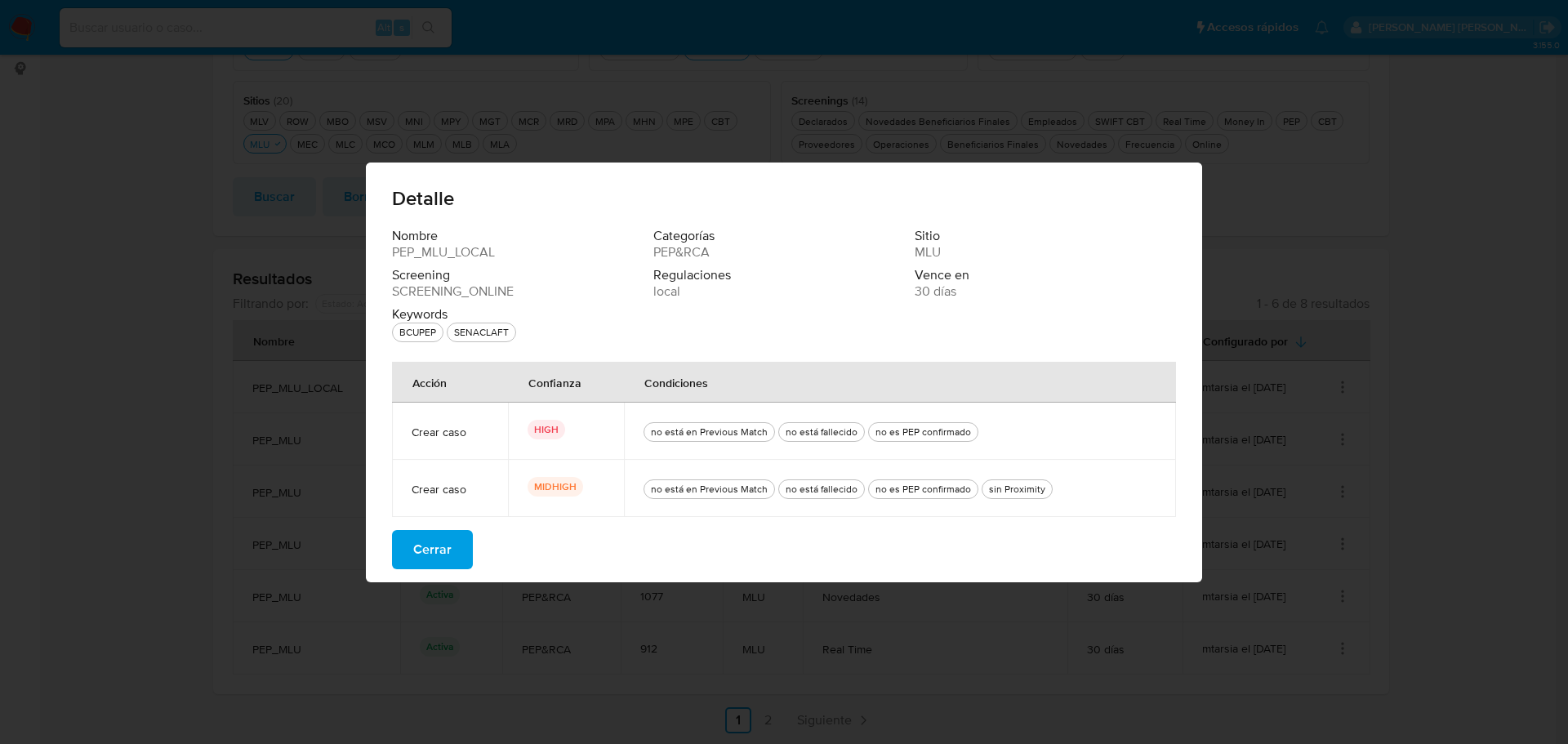
click at [455, 552] on button "Cerrar" at bounding box center [432, 549] width 81 height 39
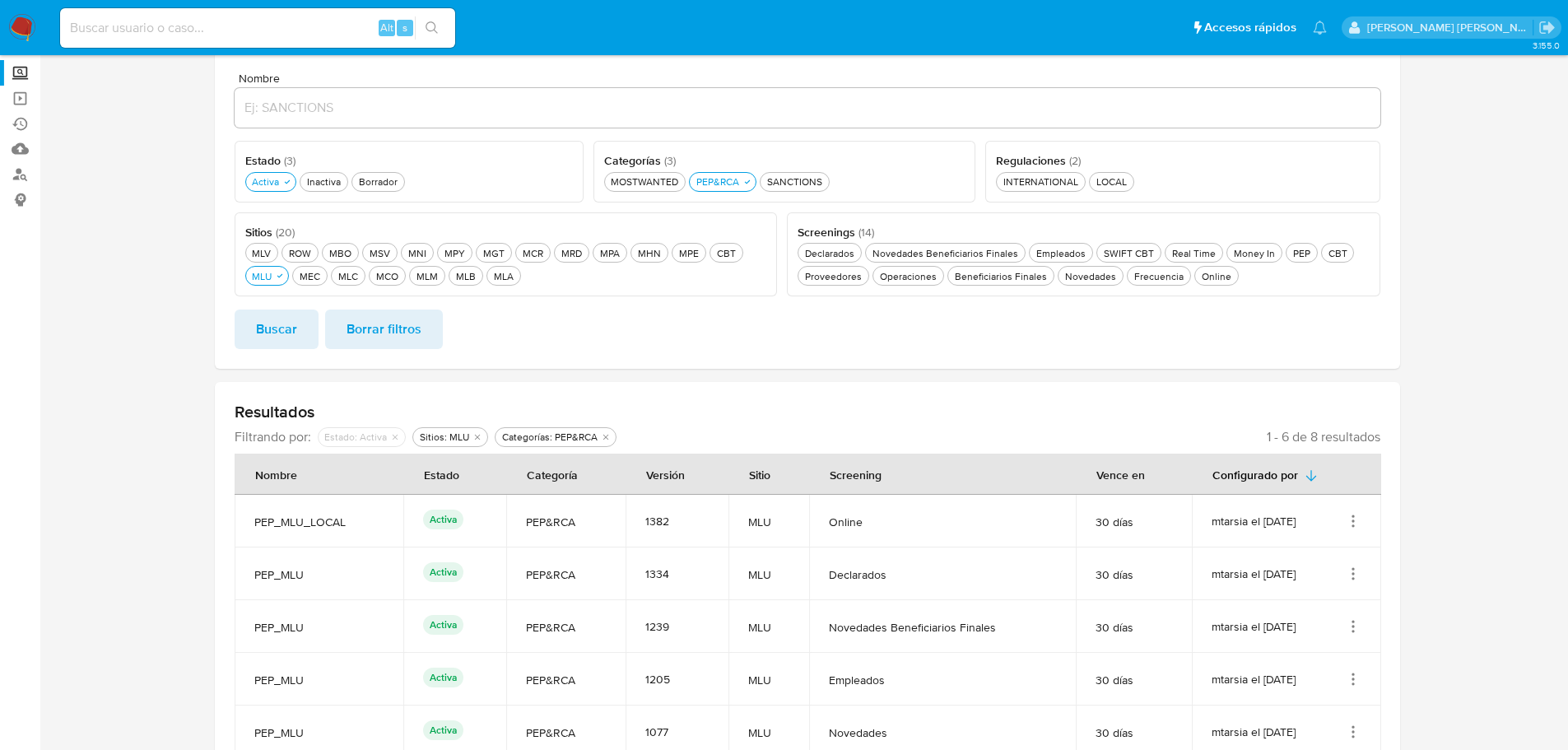
scroll to position [106, 0]
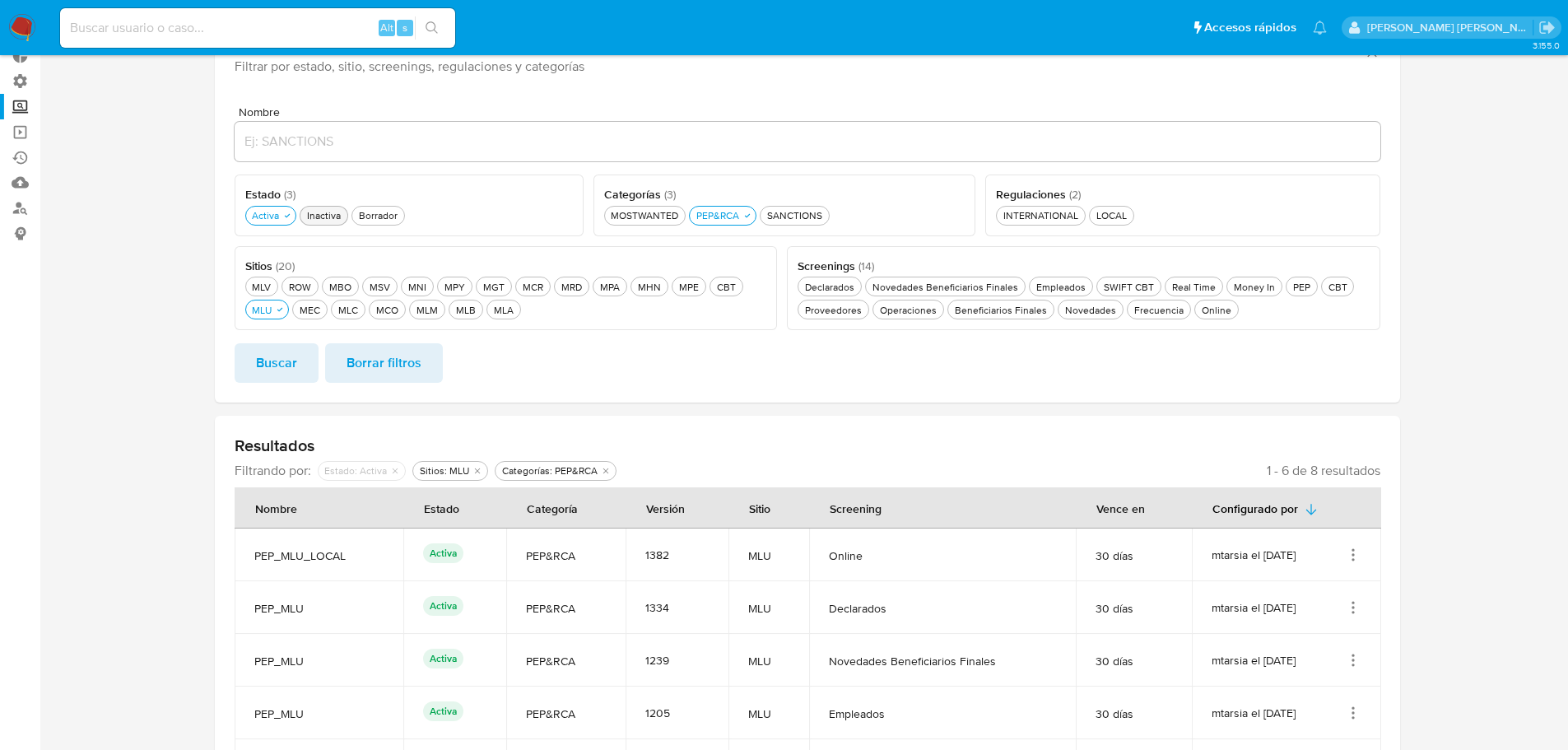
click at [341, 216] on div "Inactiva Inactiva" at bounding box center [323, 215] width 40 height 14
click at [1202, 311] on div "Online Online" at bounding box center [1219, 310] width 36 height 14
click at [308, 369] on button "Buscar" at bounding box center [276, 363] width 84 height 39
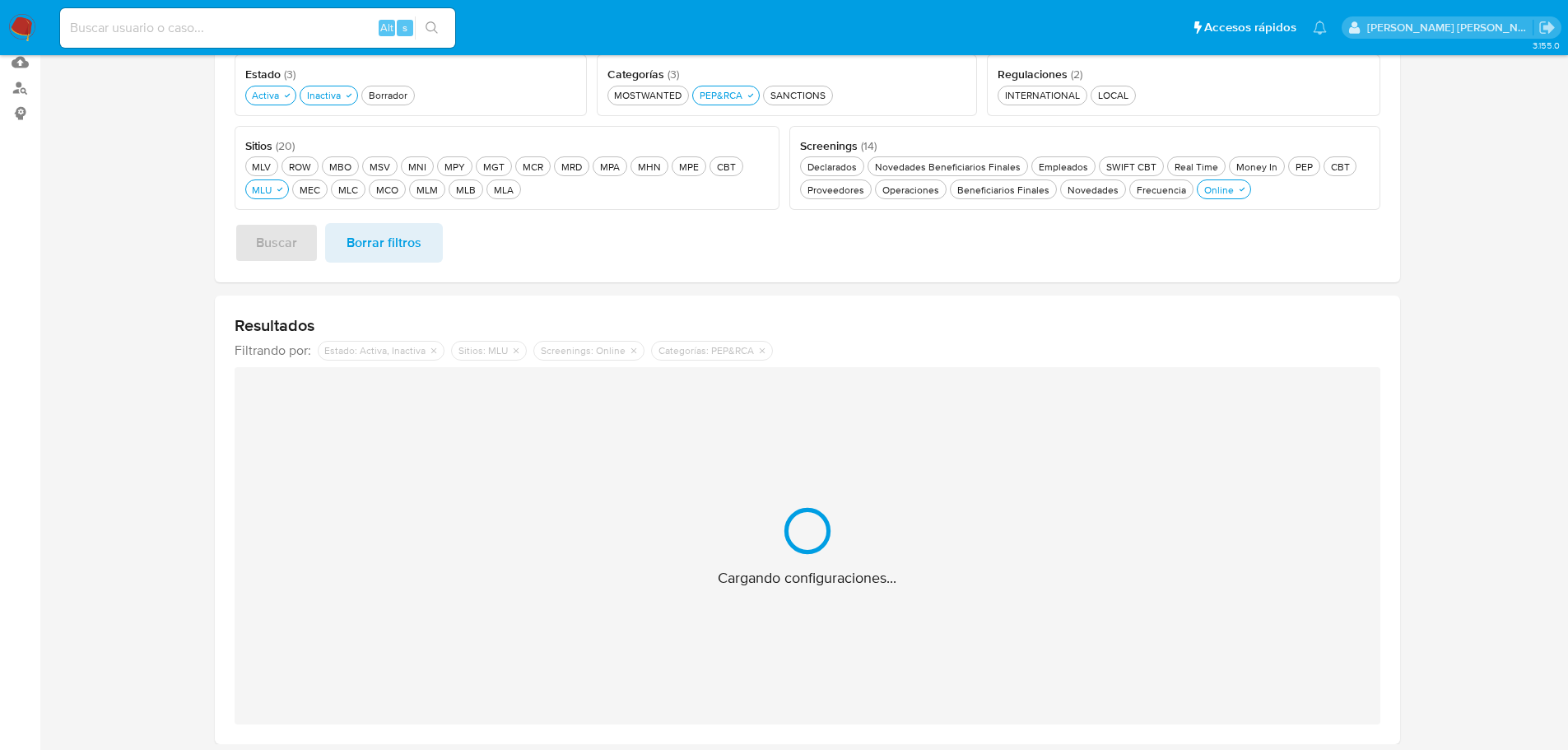
scroll to position [230, 0]
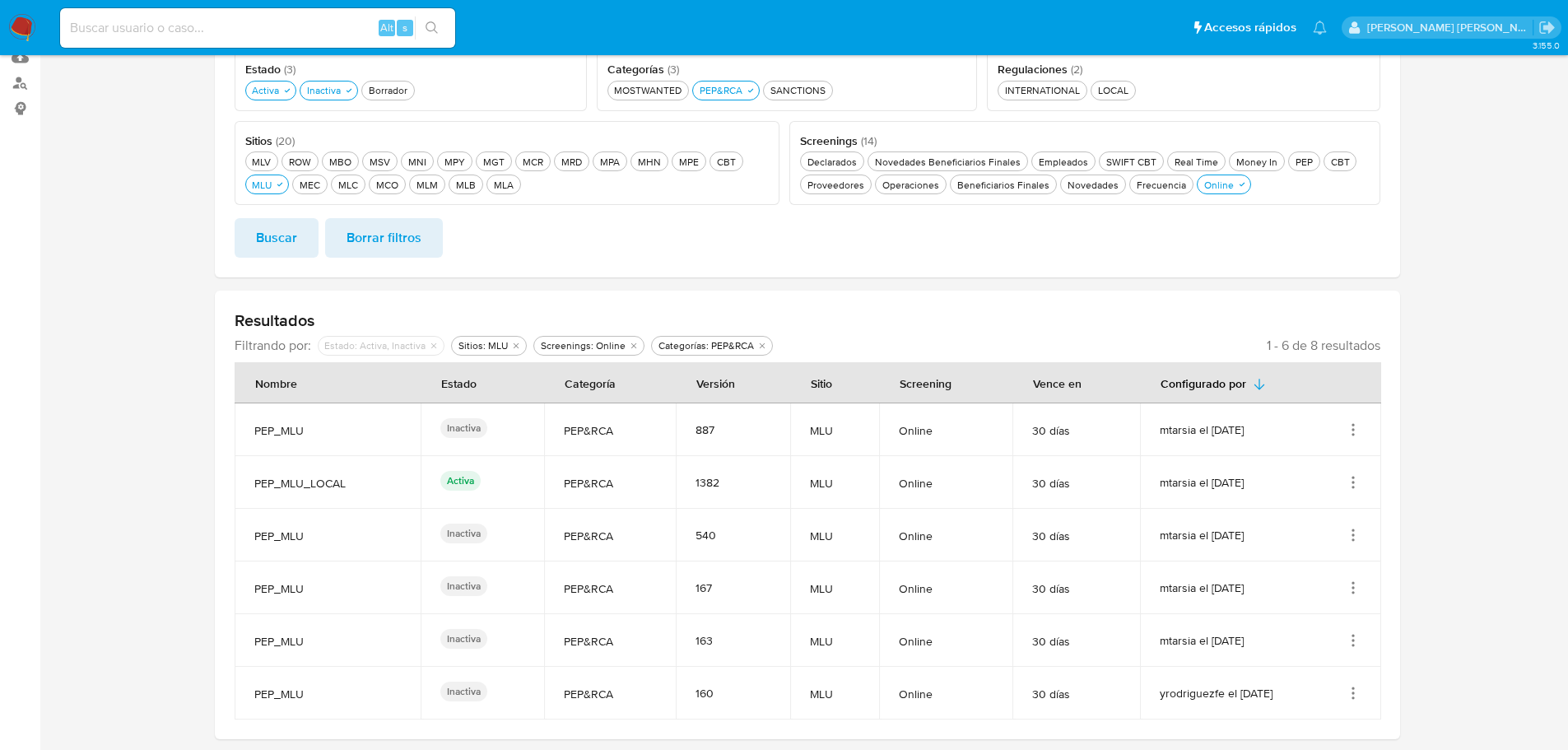
click at [162, 366] on section at bounding box center [806, 307] width 1495 height 944
